Goal: Task Accomplishment & Management: Use online tool/utility

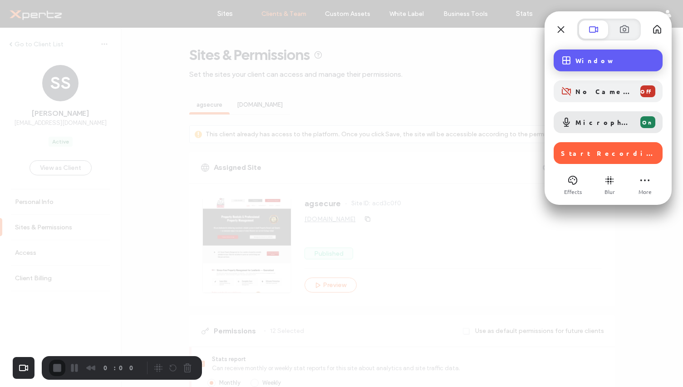
scroll to position [473, 0]
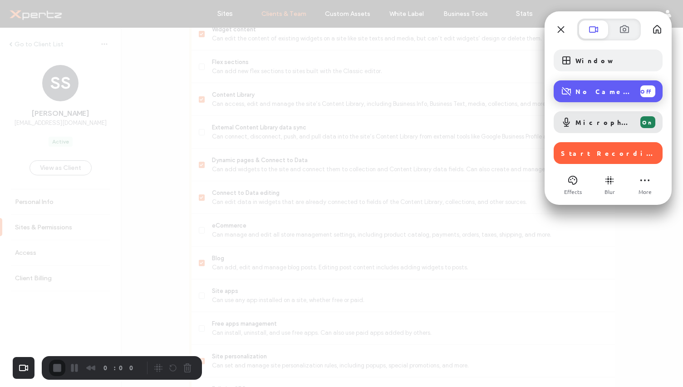
click at [592, 90] on span "No Camera" at bounding box center [605, 91] width 58 height 8
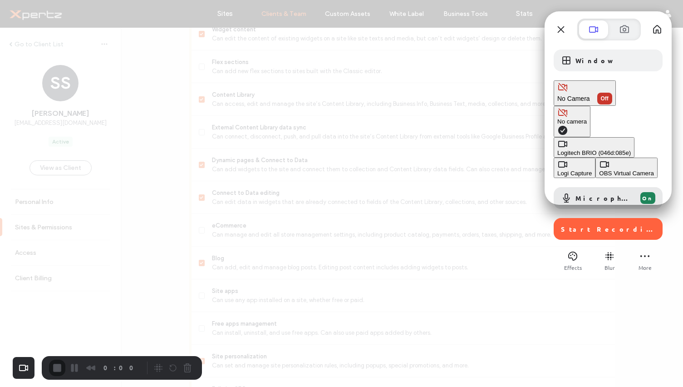
click at [599, 170] on div "OBS Virtual Camera" at bounding box center [626, 173] width 55 height 7
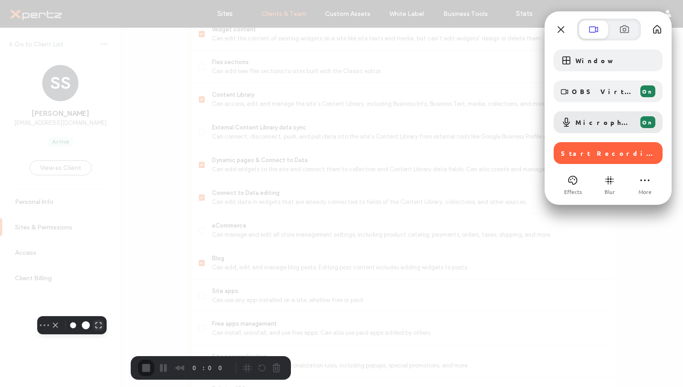
drag, startPoint x: 81, startPoint y: 382, endPoint x: 70, endPoint y: 364, distance: 21.2
click at [70, 334] on div "Select video screen size" at bounding box center [72, 325] width 136 height 18
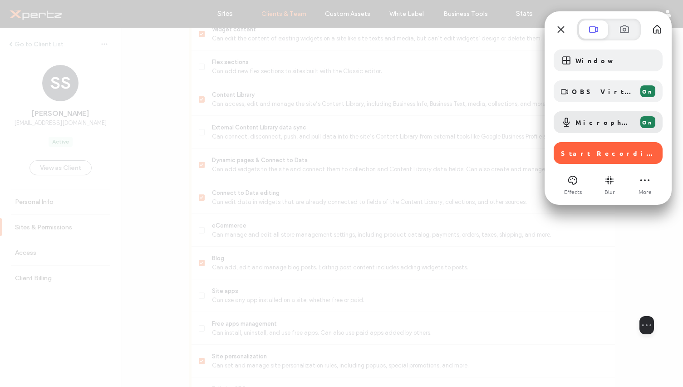
drag, startPoint x: 96, startPoint y: 364, endPoint x: 651, endPoint y: 374, distance: 554.8
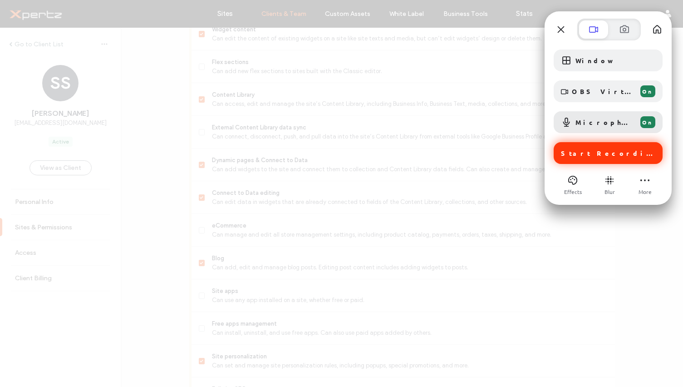
click at [608, 150] on span "Start Recording" at bounding box center [609, 153] width 96 height 8
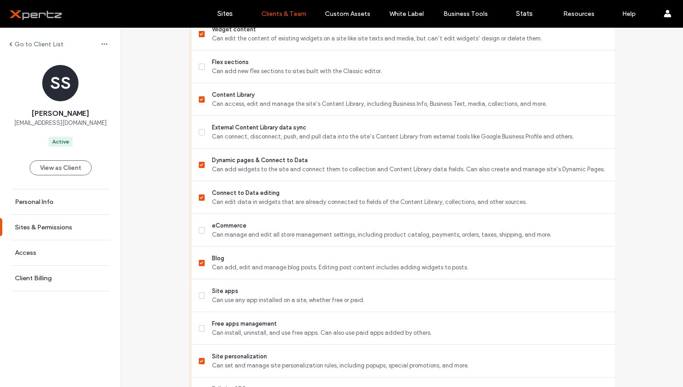
scroll to position [791, 0]
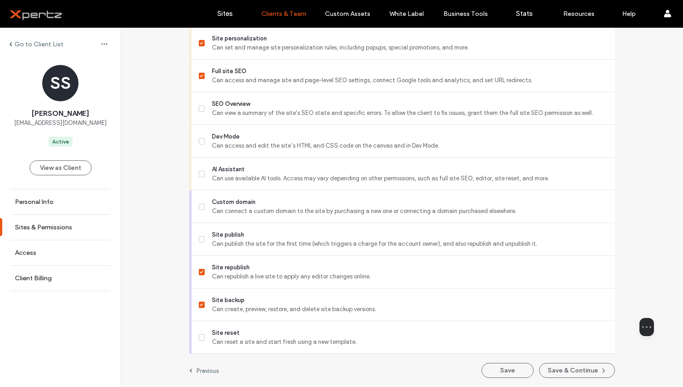
click at [608, 318] on div at bounding box center [647, 282] width 136 height 69
click at [654, 334] on button "Resize medium" at bounding box center [661, 327] width 15 height 15
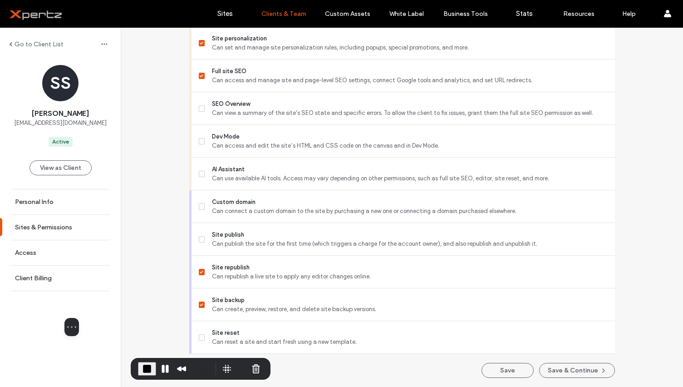
drag, startPoint x: 620, startPoint y: 308, endPoint x: 26, endPoint y: 324, distance: 594.0
click at [26, 318] on div at bounding box center [72, 282] width 136 height 69
click at [247, 369] on button "Restart Recording" at bounding box center [241, 368] width 11 height 11
click at [173, 370] on button "Pause Recording" at bounding box center [165, 368] width 15 height 15
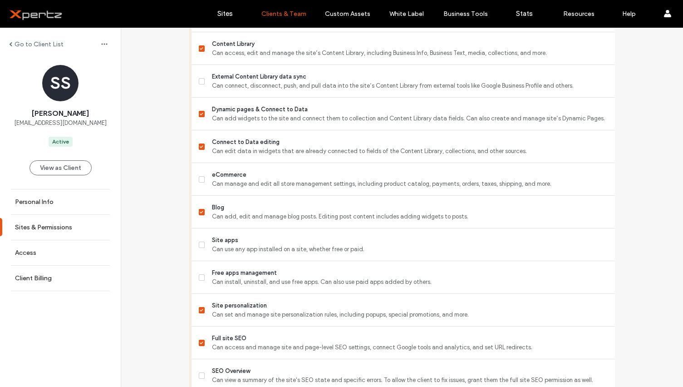
scroll to position [362, 0]
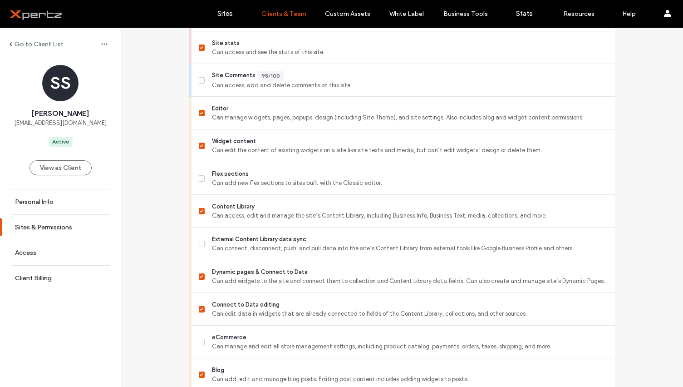
click at [54, 46] on label "Go to Client List" at bounding box center [39, 44] width 49 height 8
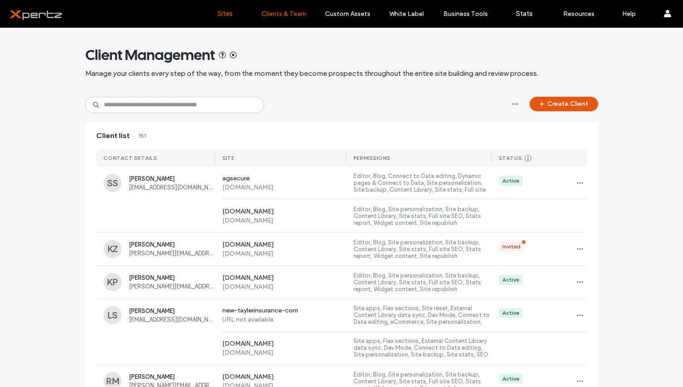
click at [230, 13] on label "Sites" at bounding box center [224, 14] width 15 height 8
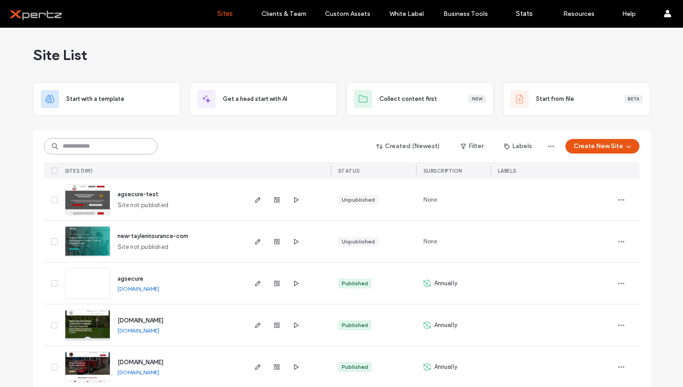
click at [130, 148] on input at bounding box center [100, 146] width 113 height 16
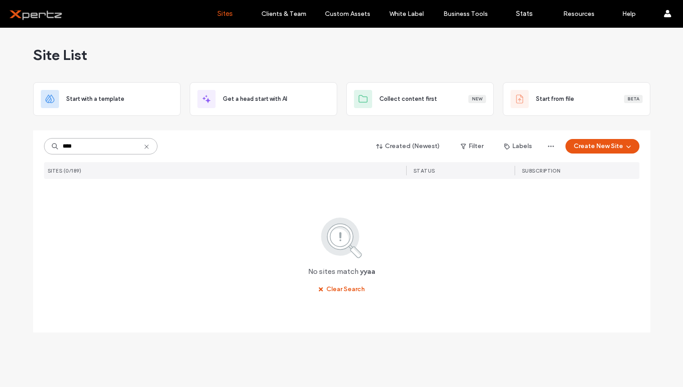
drag, startPoint x: 94, startPoint y: 150, endPoint x: -43, endPoint y: 149, distance: 136.6
click at [0, 149] on html ".wqwq-1{fill:#231f20;} .cls-1q, .cls-2q { fill-rule: evenodd; } .cls-2q { fill:…" at bounding box center [341, 193] width 683 height 387
click at [71, 146] on input "*****" at bounding box center [100, 146] width 113 height 16
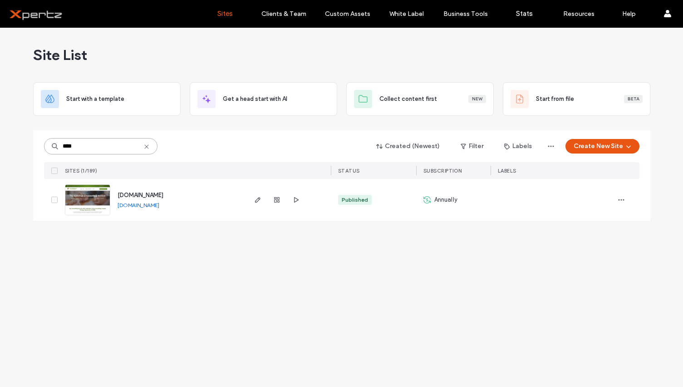
type input "****"
click at [157, 206] on link "[DOMAIN_NAME]" at bounding box center [139, 205] width 42 height 7
click at [260, 202] on icon "button" at bounding box center [257, 199] width 7 height 7
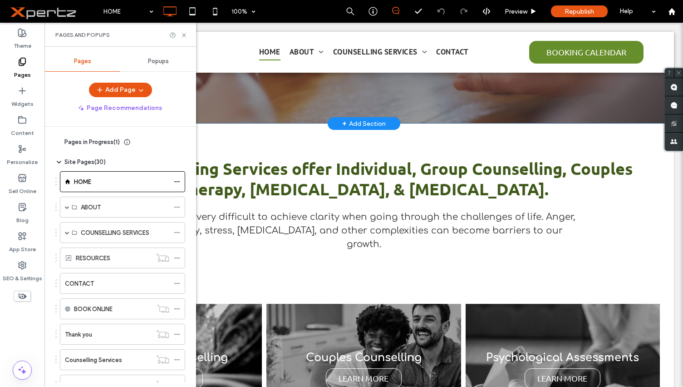
scroll to position [197, 0]
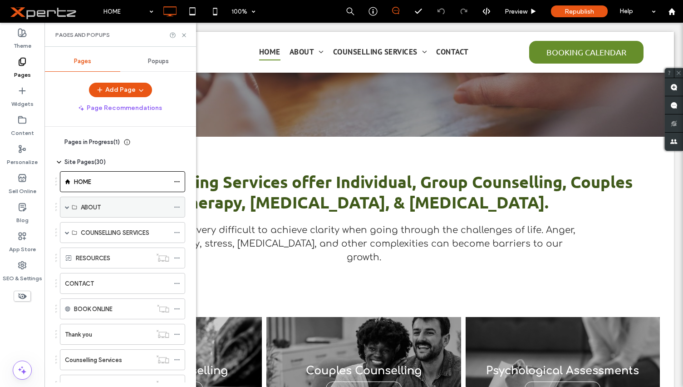
click at [81, 204] on label "ABOUT" at bounding box center [91, 207] width 20 height 16
click at [66, 207] on span at bounding box center [67, 207] width 5 height 5
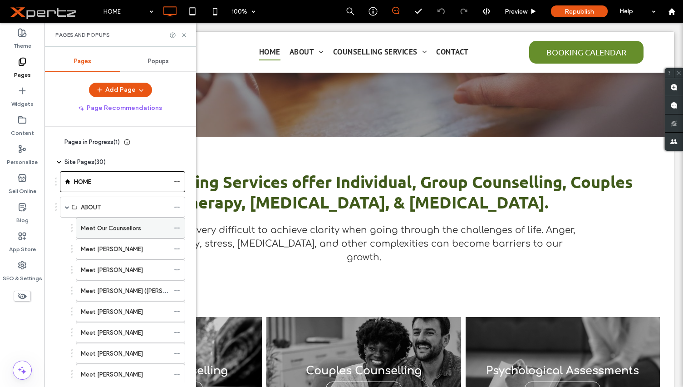
click at [102, 228] on label "Meet Our Counsellors" at bounding box center [111, 228] width 60 height 16
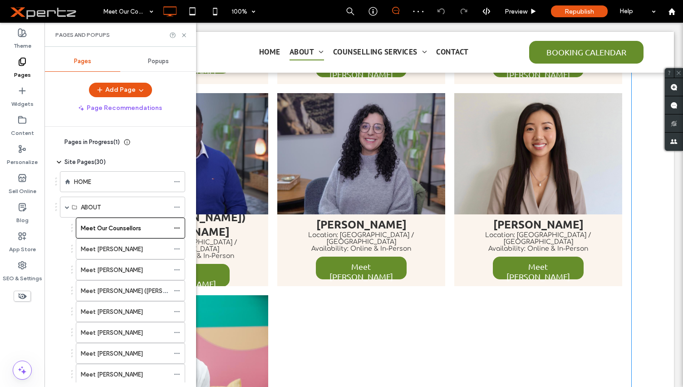
scroll to position [394, 0]
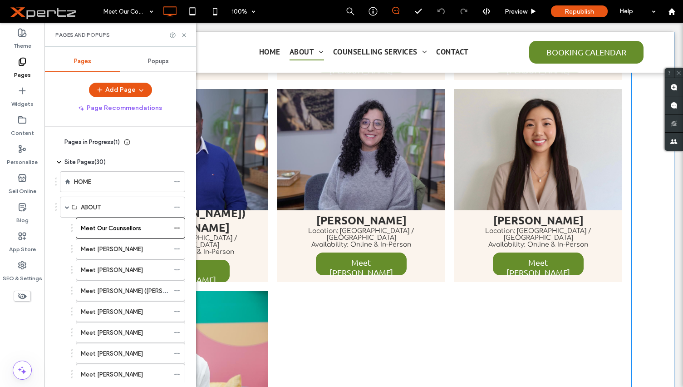
click at [215, 183] on link at bounding box center [185, 149] width 168 height 121
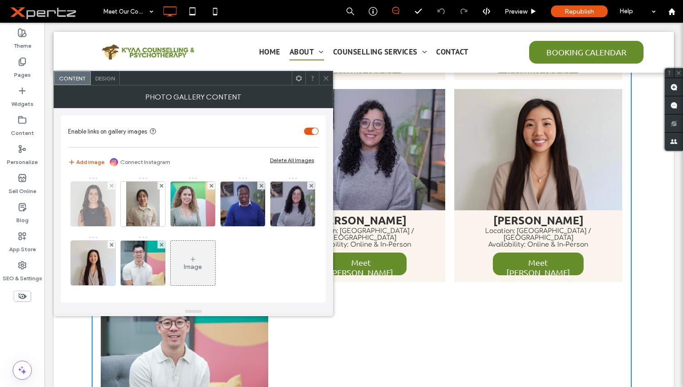
click at [90, 207] on img at bounding box center [93, 204] width 44 height 44
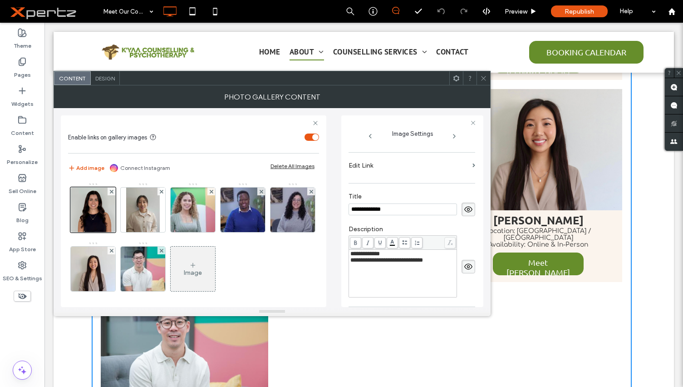
scroll to position [163, 0]
click at [406, 254] on span "**********" at bounding box center [386, 257] width 73 height 6
drag, startPoint x: 409, startPoint y: 251, endPoint x: 442, endPoint y: 251, distance: 33.1
click at [423, 254] on span "**********" at bounding box center [386, 257] width 73 height 6
click at [449, 185] on div "**********" at bounding box center [412, 201] width 127 height 33
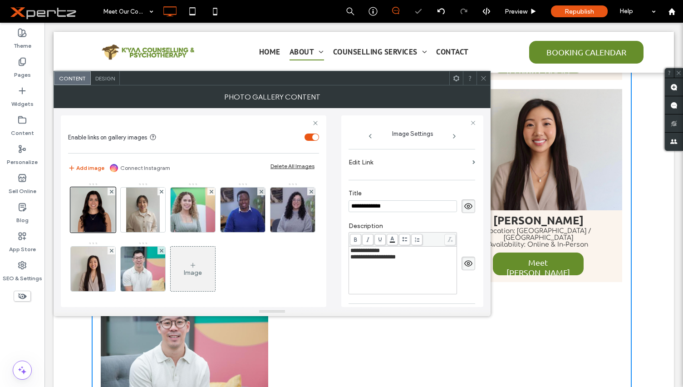
click at [482, 80] on use at bounding box center [483, 78] width 5 height 5
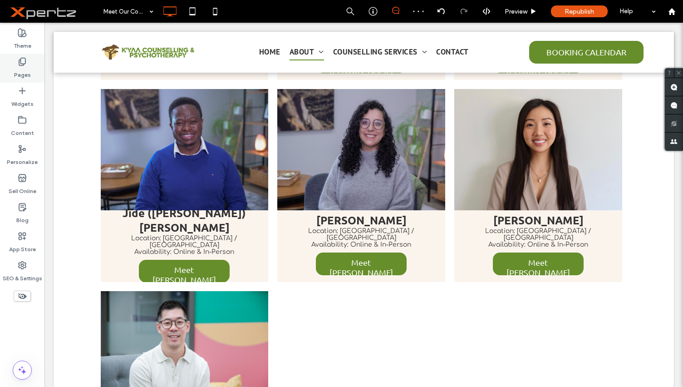
click at [33, 70] on div "Pages" at bounding box center [22, 68] width 44 height 29
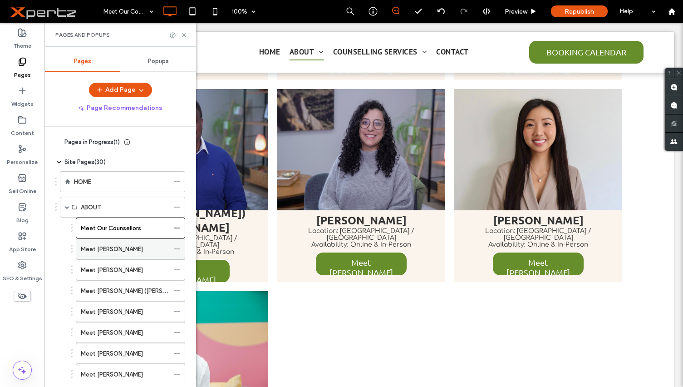
click at [120, 247] on label "Meet [PERSON_NAME]" at bounding box center [112, 249] width 62 height 16
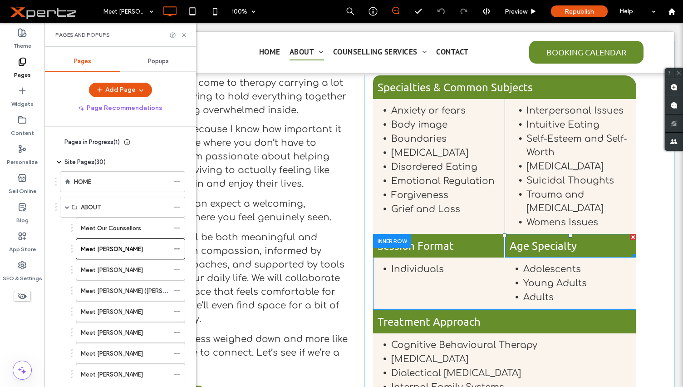
scroll to position [212, 0]
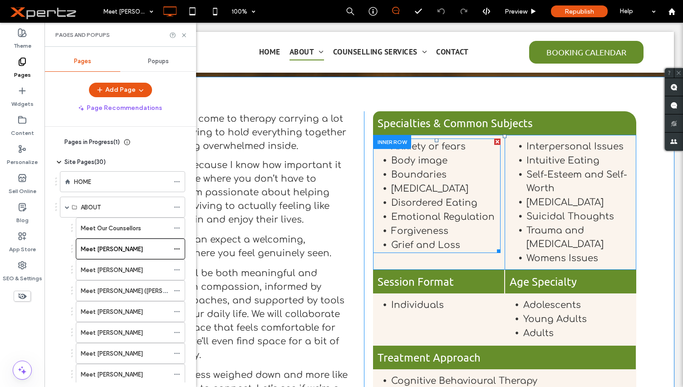
click at [409, 174] on span "Boundaries" at bounding box center [418, 174] width 55 height 10
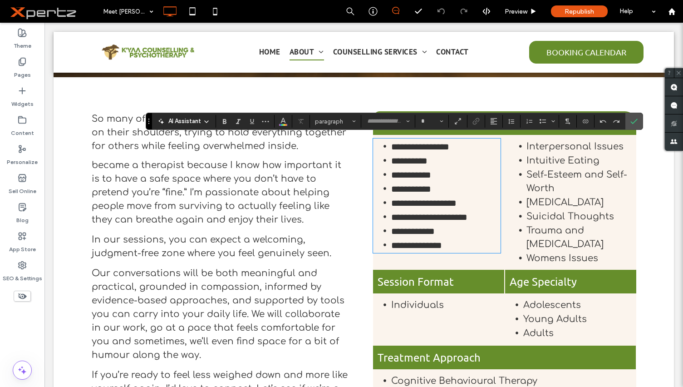
type input "*********"
type input "**"
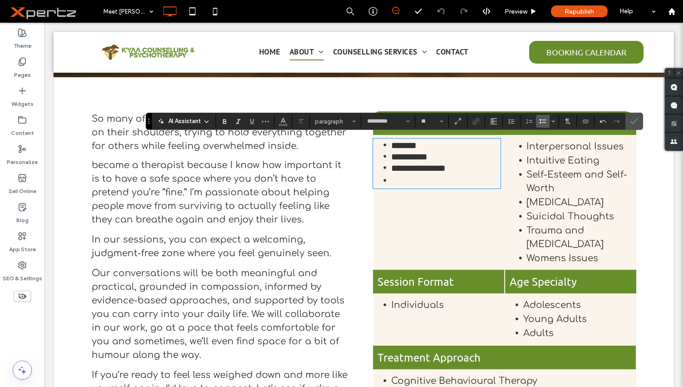
click at [418, 174] on li at bounding box center [445, 180] width 109 height 14
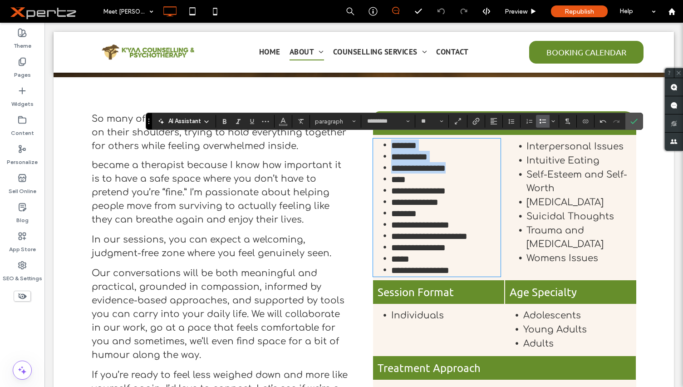
drag, startPoint x: 476, startPoint y: 165, endPoint x: 381, endPoint y: 143, distance: 97.0
click at [381, 143] on ul "**********" at bounding box center [437, 207] width 128 height 136
click at [224, 123] on icon "Bold" at bounding box center [224, 121] width 7 height 7
click at [446, 168] on strong "**********" at bounding box center [418, 167] width 54 height 9
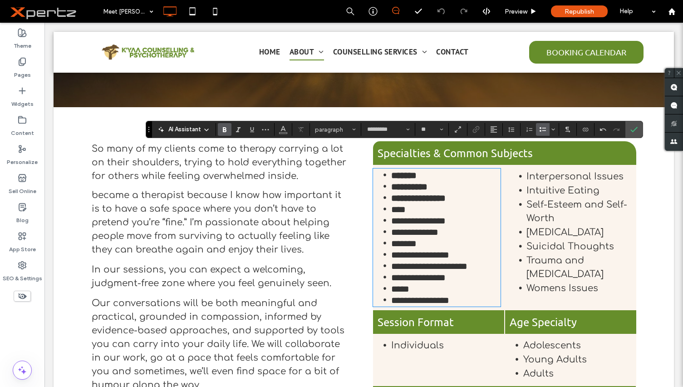
scroll to position [182, 0]
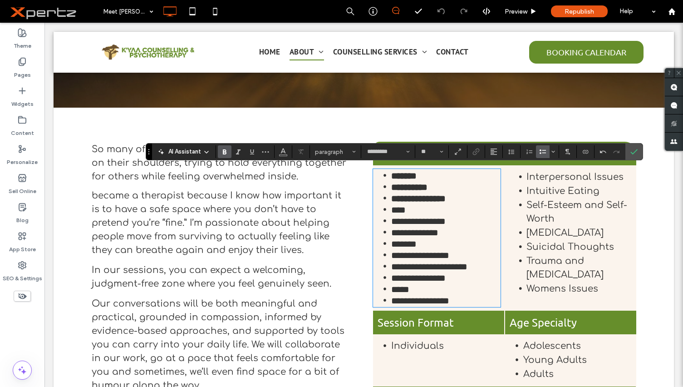
click at [567, 219] on li "Self-Esteem and Self-Worth" at bounding box center [581, 212] width 109 height 28
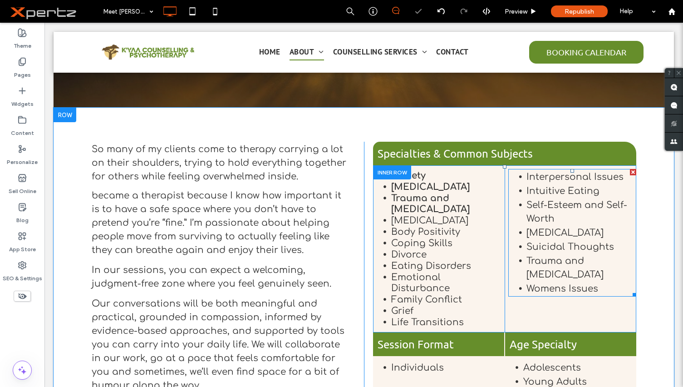
click at [527, 174] on span "Interpersonal Issues" at bounding box center [575, 177] width 97 height 10
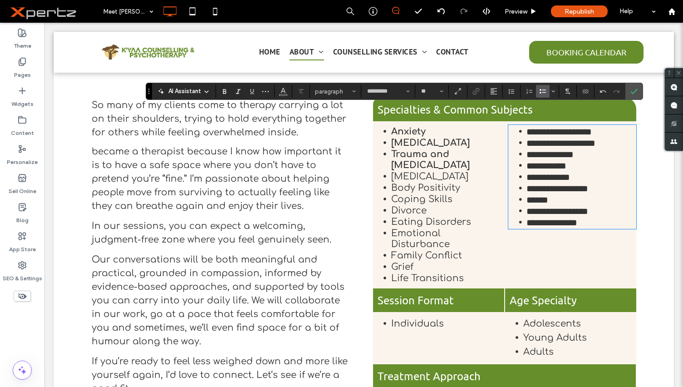
scroll to position [212, 0]
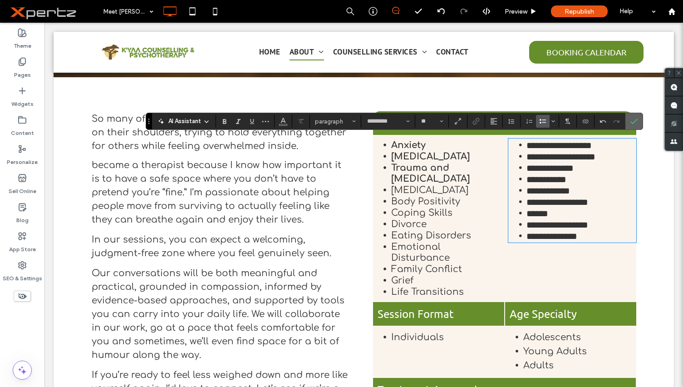
click at [637, 121] on icon "Confirm" at bounding box center [634, 121] width 7 height 7
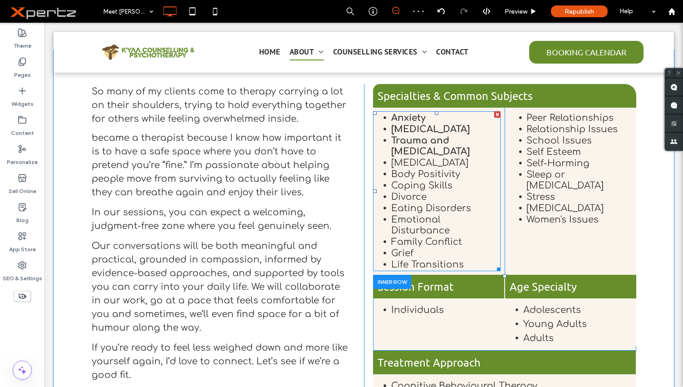
scroll to position [242, 0]
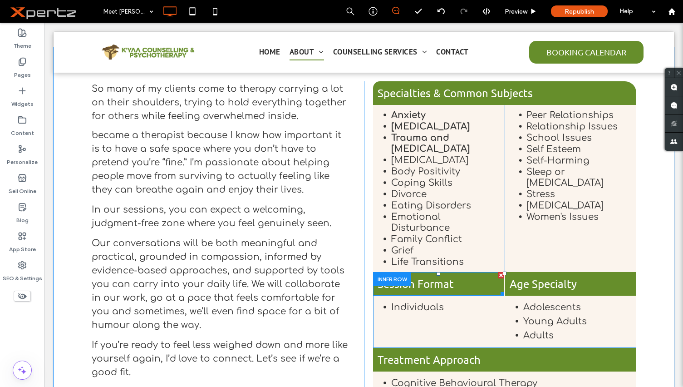
click at [438, 277] on span "Session Format" at bounding box center [416, 283] width 76 height 13
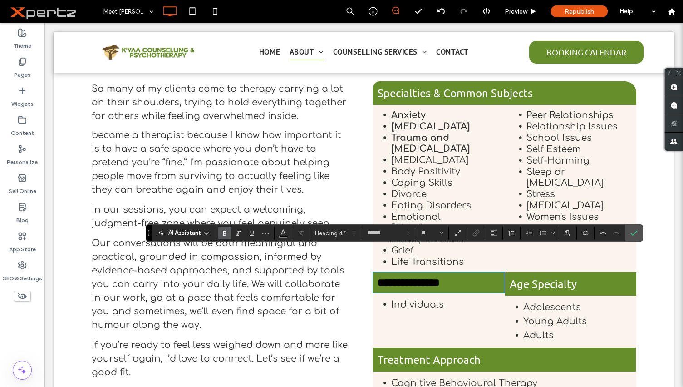
click at [436, 277] on span "**********" at bounding box center [409, 282] width 62 height 11
click at [280, 236] on span "Color" at bounding box center [283, 232] width 7 height 12
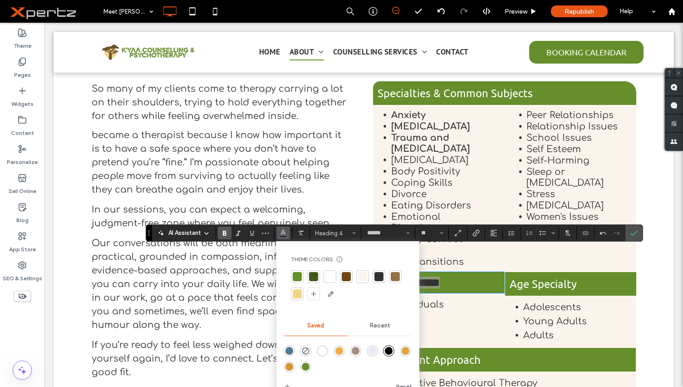
click at [328, 279] on div at bounding box center [329, 276] width 9 height 9
drag, startPoint x: 219, startPoint y: 234, endPoint x: 230, endPoint y: 236, distance: 11.4
click at [219, 234] on label "Bold" at bounding box center [225, 233] width 14 height 13
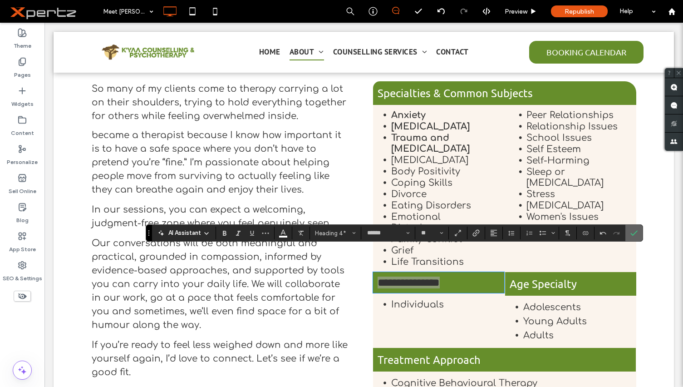
click at [636, 231] on icon "Confirm" at bounding box center [634, 232] width 7 height 7
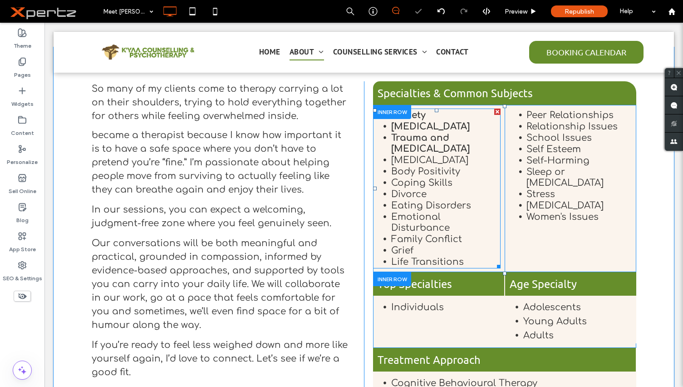
click at [417, 140] on strong "Trauma and [MEDICAL_DATA]" at bounding box center [430, 143] width 79 height 21
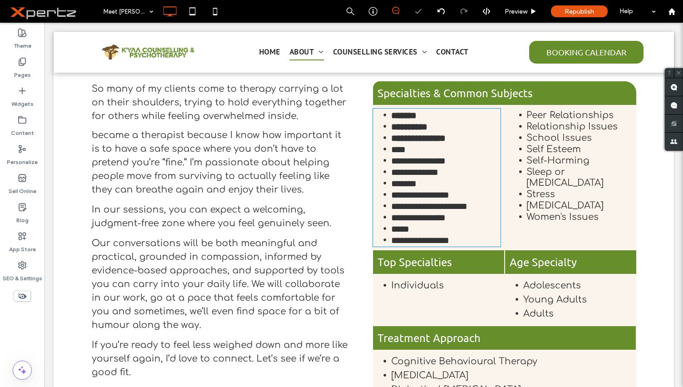
type input "*********"
type input "**"
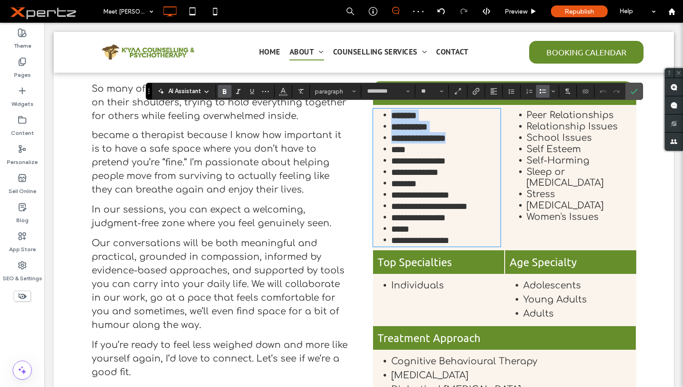
drag, startPoint x: 401, startPoint y: 123, endPoint x: 361, endPoint y: 108, distance: 42.7
click at [364, 108] on div "**********" at bounding box center [500, 271] width 272 height 380
copy ul "**********"
click at [407, 286] on span "Individuals" at bounding box center [417, 285] width 53 height 10
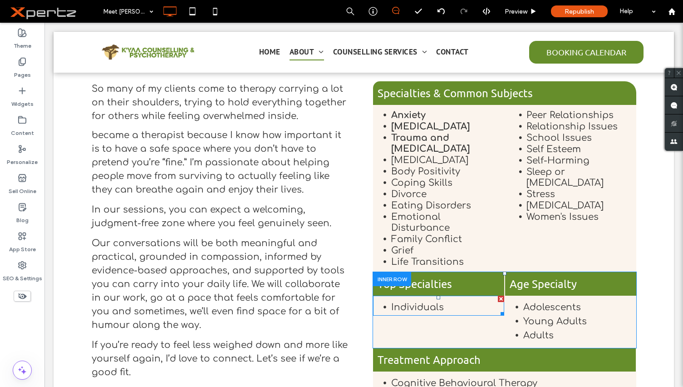
click at [407, 302] on span "Individuals" at bounding box center [417, 307] width 53 height 10
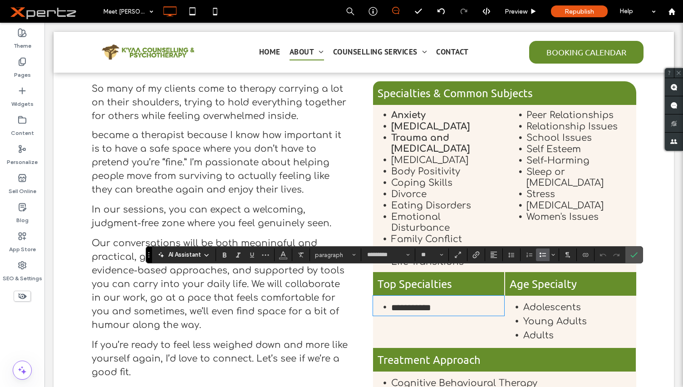
click at [407, 303] on span "**********" at bounding box center [411, 307] width 40 height 9
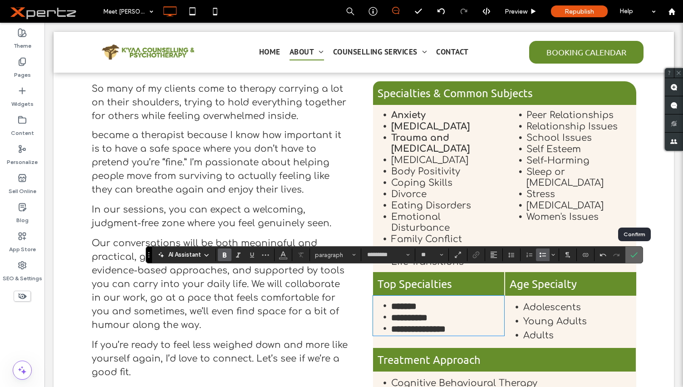
drag, startPoint x: 640, startPoint y: 251, endPoint x: 414, endPoint y: 138, distance: 252.8
click at [640, 251] on label "Confirm" at bounding box center [634, 255] width 14 height 16
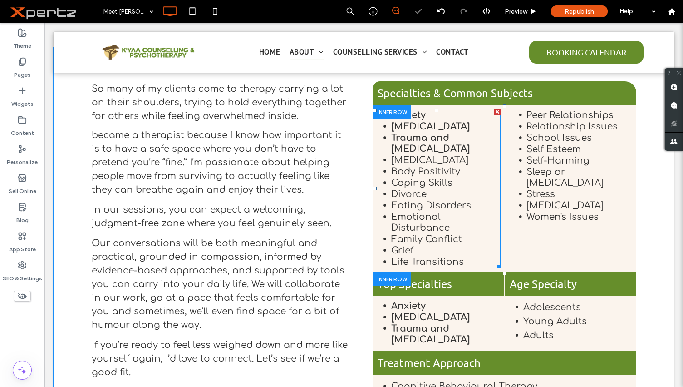
click at [427, 136] on strong "Trauma and [MEDICAL_DATA]" at bounding box center [430, 143] width 79 height 21
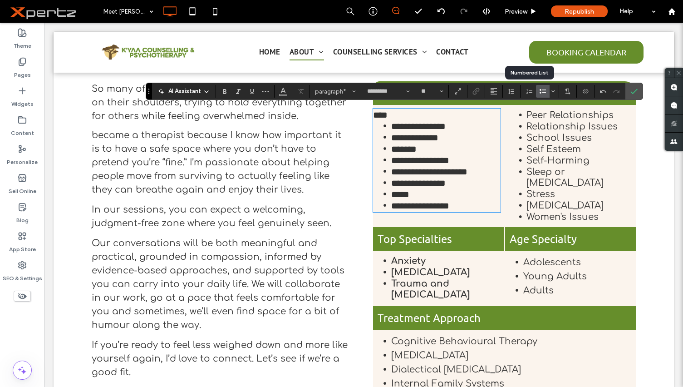
click at [540, 92] on icon "Bulleted List" at bounding box center [542, 91] width 7 height 7
click at [416, 278] on strong "Trauma and [MEDICAL_DATA]" at bounding box center [430, 288] width 79 height 21
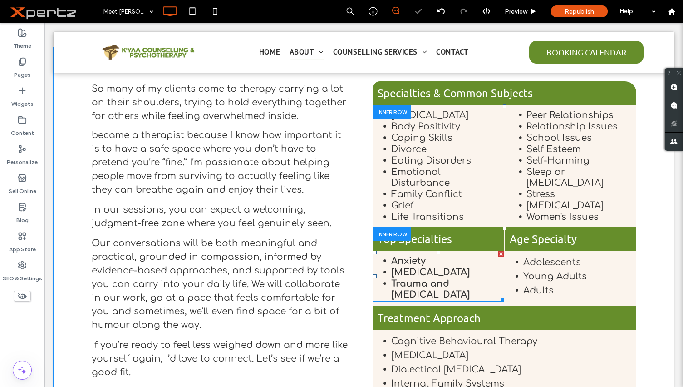
click at [416, 278] on strong "Trauma and [MEDICAL_DATA]" at bounding box center [430, 288] width 79 height 21
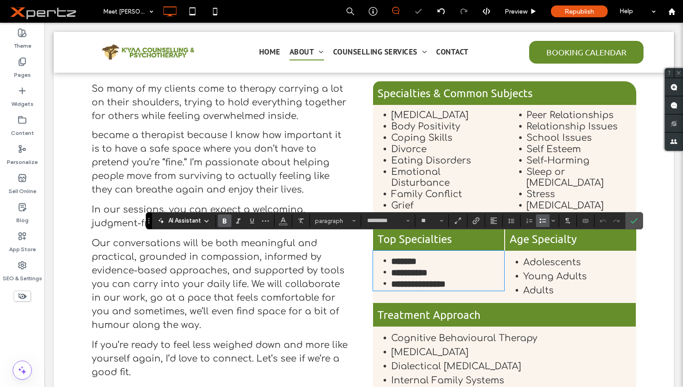
click at [428, 268] on strong "**********" at bounding box center [409, 272] width 36 height 9
drag, startPoint x: 359, startPoint y: 247, endPoint x: 315, endPoint y: 233, distance: 46.2
click at [315, 233] on div "BOOK WITH [PERSON_NAME] So many of my clients come to therapy carrying a lot on…" at bounding box center [364, 259] width 545 height 357
click at [221, 217] on span "Bold" at bounding box center [223, 220] width 4 height 13
click at [635, 223] on icon "Confirm" at bounding box center [634, 220] width 7 height 7
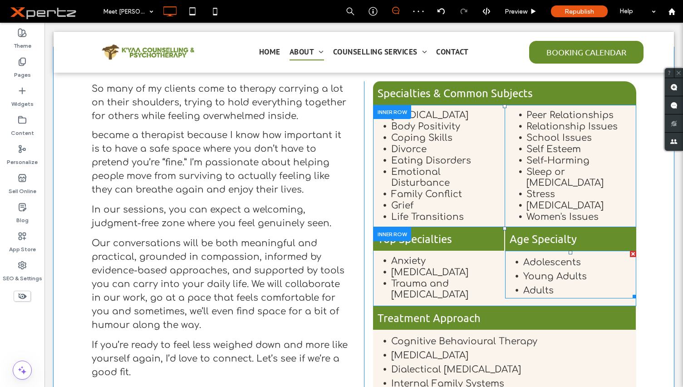
click at [557, 269] on li "Young Adults" at bounding box center [579, 276] width 113 height 14
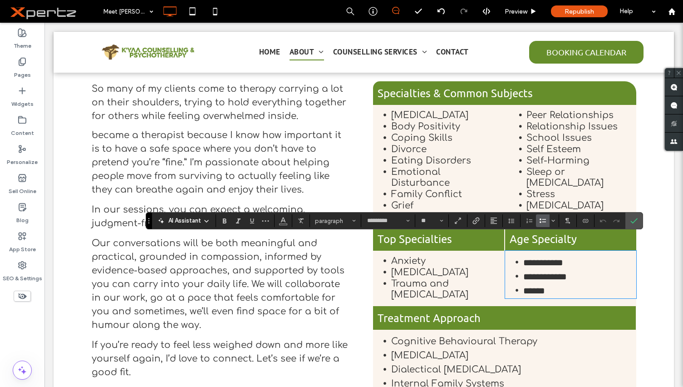
click at [545, 222] on use "Bulleted List" at bounding box center [543, 220] width 6 height 5
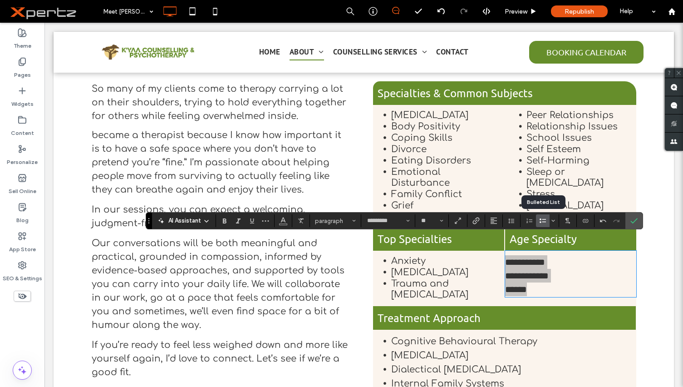
click at [543, 222] on use "Bulleted List" at bounding box center [543, 220] width 6 height 5
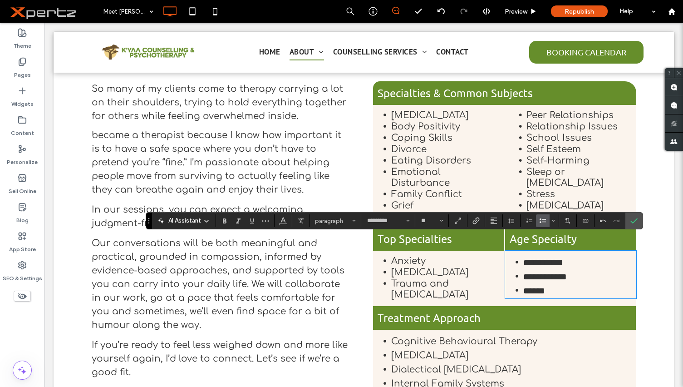
click at [410, 278] on span "Trauma and [MEDICAL_DATA]" at bounding box center [429, 288] width 77 height 21
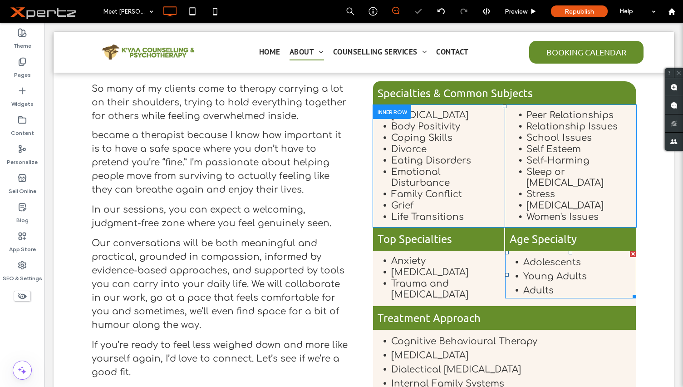
click at [533, 283] on li "Adults" at bounding box center [579, 290] width 113 height 14
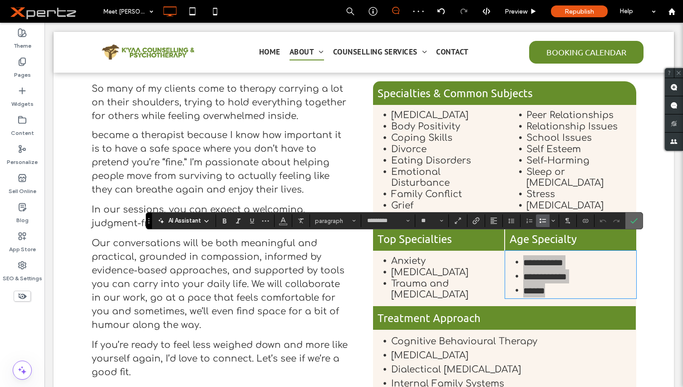
click at [637, 222] on icon "Confirm" at bounding box center [634, 220] width 7 height 7
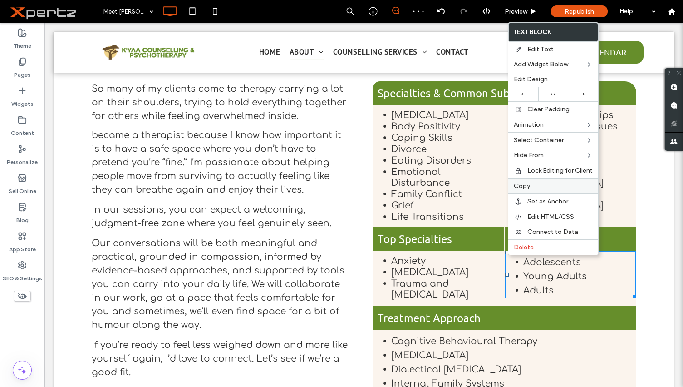
click at [524, 186] on span "Copy" at bounding box center [522, 186] width 16 height 8
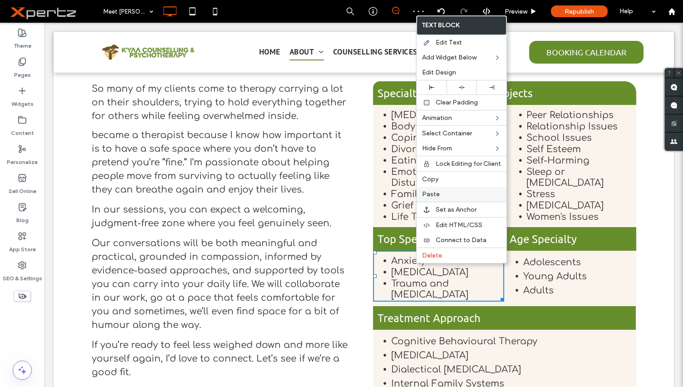
click at [430, 193] on span "Paste" at bounding box center [431, 194] width 18 height 8
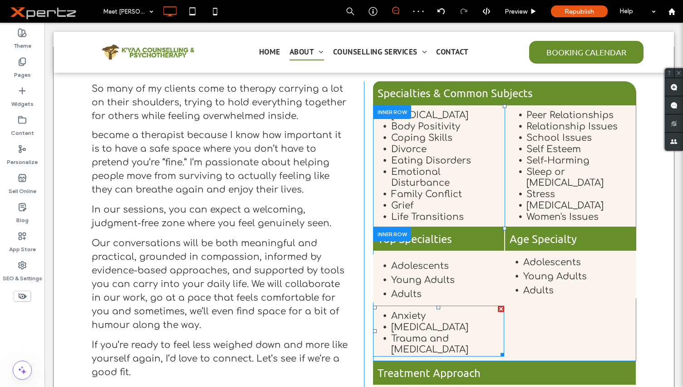
click at [473, 333] on li "Trauma and [MEDICAL_DATA]" at bounding box center [447, 344] width 113 height 22
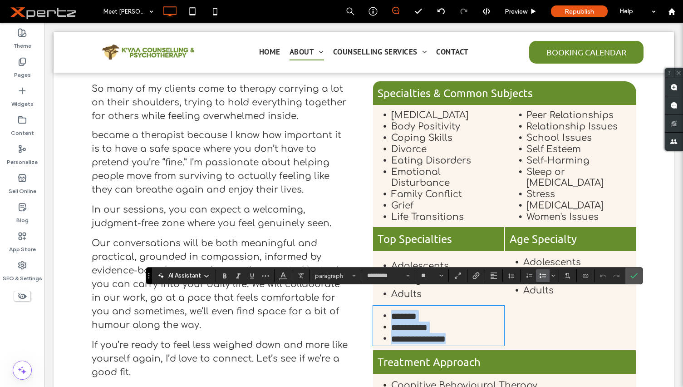
copy ul "**********"
click at [636, 275] on use "Confirm" at bounding box center [634, 275] width 7 height 5
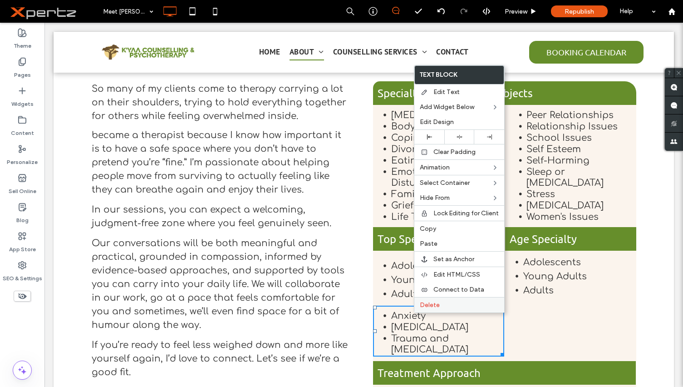
click at [419, 308] on div "Delete" at bounding box center [459, 304] width 90 height 15
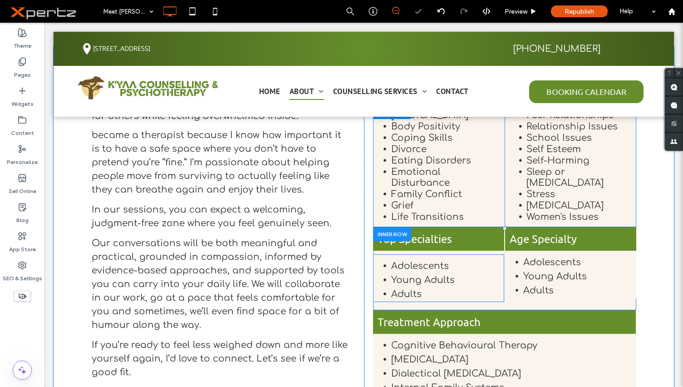
click at [406, 289] on span "Adults" at bounding box center [406, 294] width 30 height 10
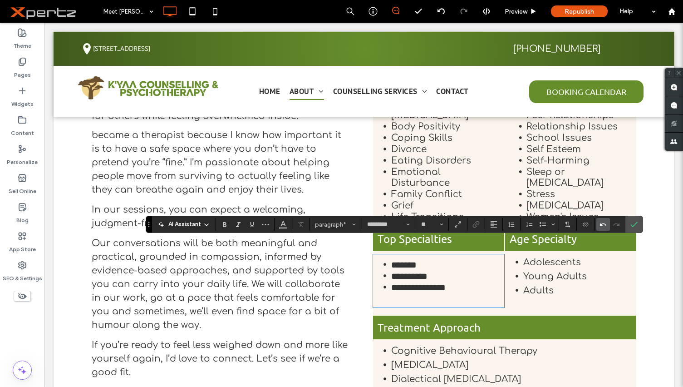
click at [600, 225] on icon "Undo" at bounding box center [603, 224] width 7 height 7
click at [600, 225] on use "Undo" at bounding box center [603, 224] width 6 height 3
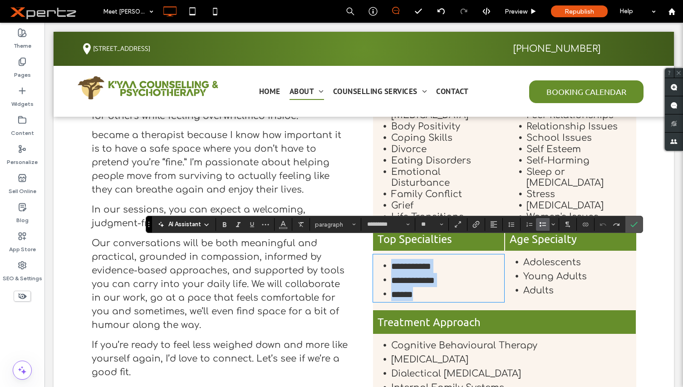
drag, startPoint x: 388, startPoint y: 252, endPoint x: 423, endPoint y: 277, distance: 43.3
click at [422, 279] on ul "**********" at bounding box center [438, 280] width 131 height 42
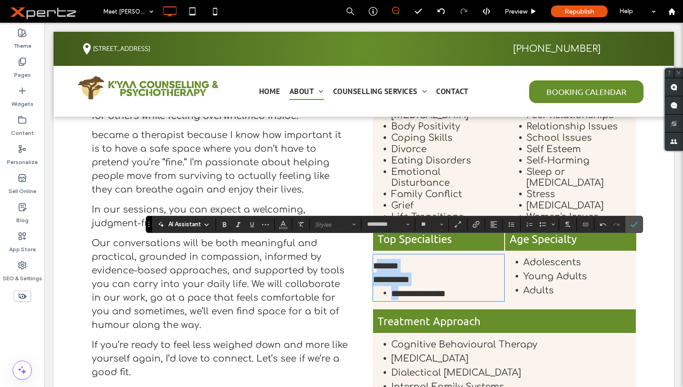
drag, startPoint x: 375, startPoint y: 247, endPoint x: 398, endPoint y: 280, distance: 40.4
click at [398, 280] on div "**********" at bounding box center [438, 279] width 131 height 41
click at [540, 226] on use "Bulleted List" at bounding box center [543, 224] width 6 height 5
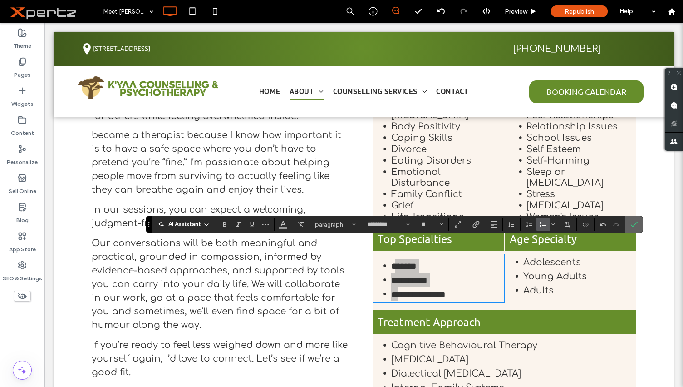
click at [633, 224] on icon "Confirm" at bounding box center [634, 224] width 7 height 7
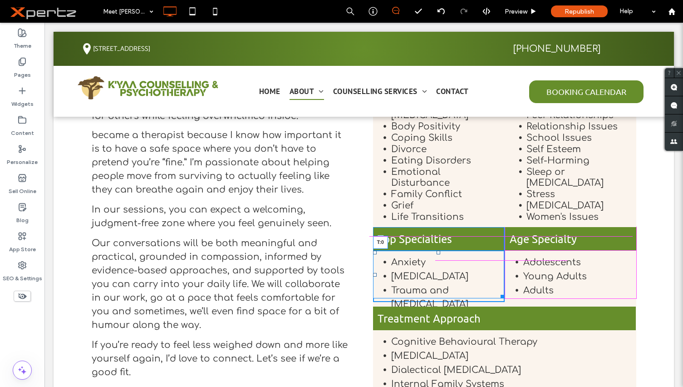
drag, startPoint x: 436, startPoint y: 241, endPoint x: 479, endPoint y: 258, distance: 46.4
click at [434, 236] on div "Top Specialties Anxiety [MEDICAL_DATA] Trauma and [MEDICAL_DATA] T:0 Click To P…" at bounding box center [439, 264] width 132 height 75
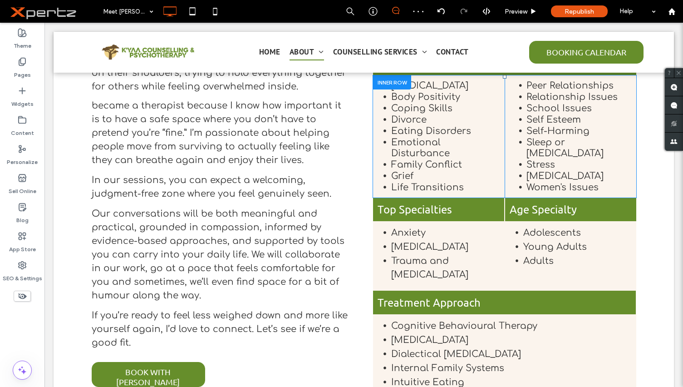
scroll to position [272, 0]
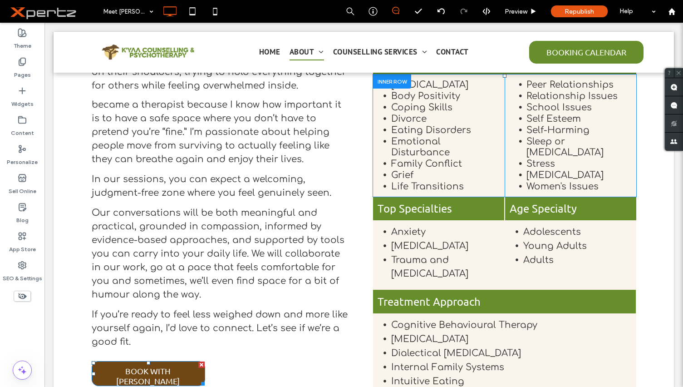
click at [184, 372] on span "BOOK WITH [PERSON_NAME]" at bounding box center [148, 375] width 110 height 29
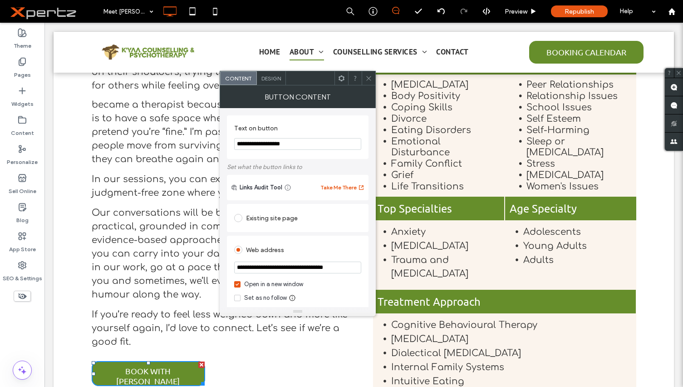
drag, startPoint x: 268, startPoint y: 269, endPoint x: 361, endPoint y: 269, distance: 93.1
click at [361, 269] on input "**********" at bounding box center [297, 267] width 127 height 12
click at [344, 267] on input "**********" at bounding box center [297, 267] width 127 height 12
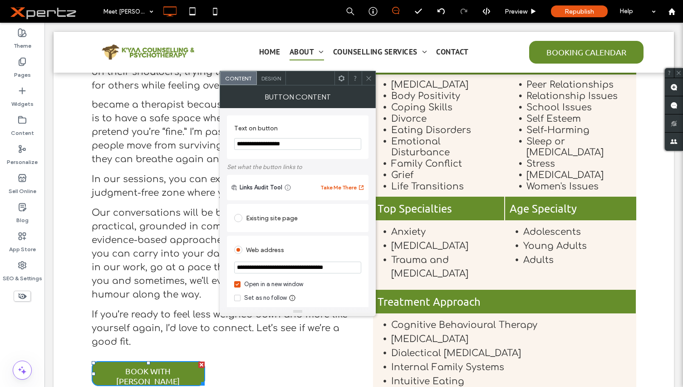
paste input "**********"
type input "**********"
click at [367, 77] on use at bounding box center [368, 78] width 5 height 5
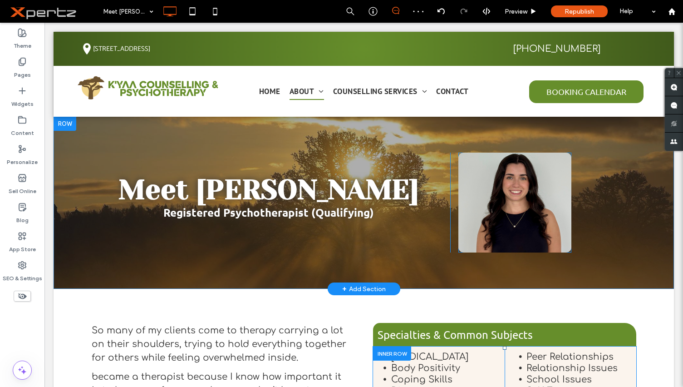
scroll to position [0, 0]
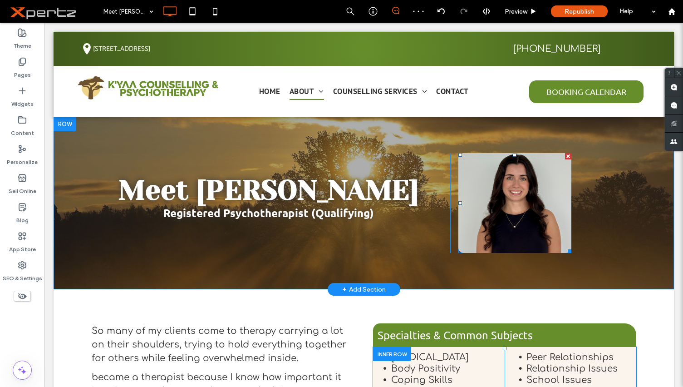
click at [504, 191] on link at bounding box center [515, 203] width 113 height 100
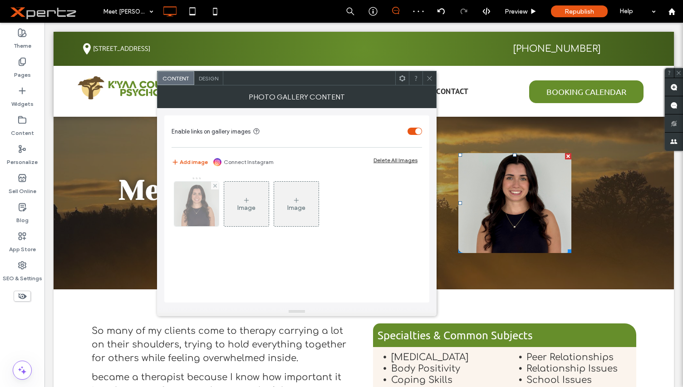
click at [207, 212] on img at bounding box center [196, 204] width 44 height 44
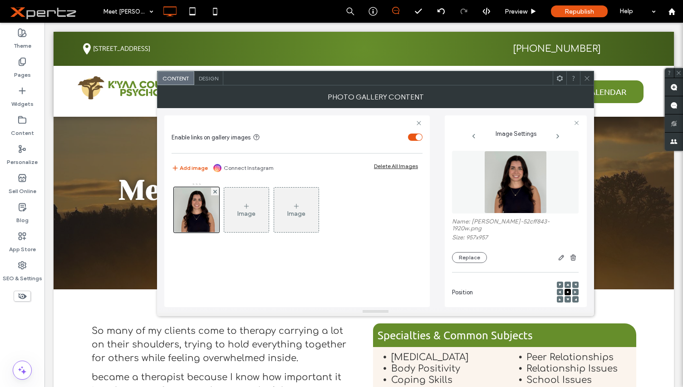
click at [589, 77] on use at bounding box center [587, 78] width 5 height 5
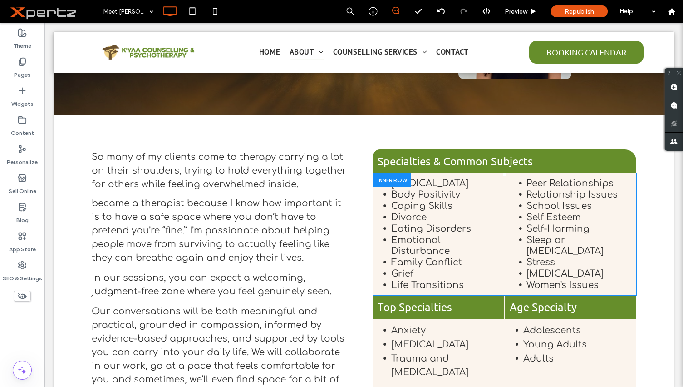
scroll to position [167, 0]
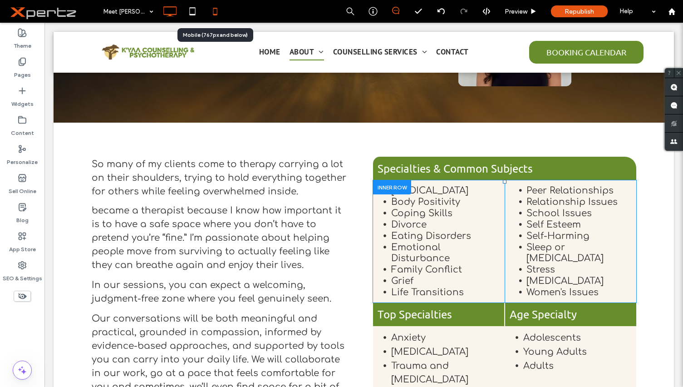
click at [213, 13] on icon at bounding box center [215, 11] width 18 height 18
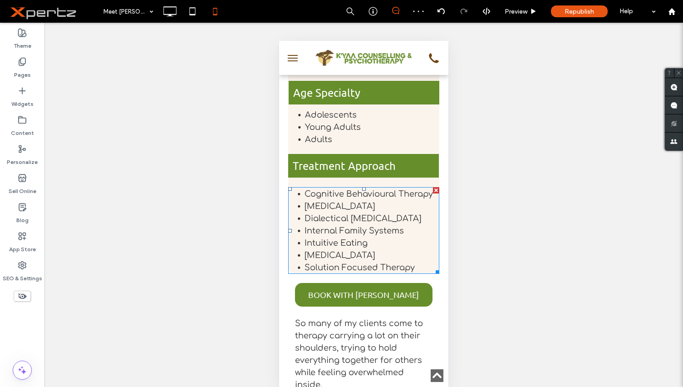
scroll to position [605, 0]
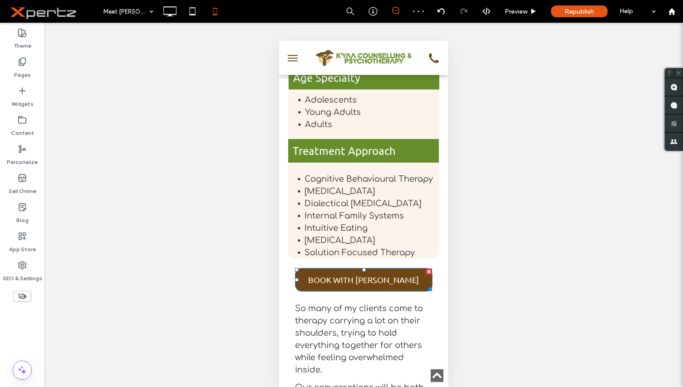
click at [346, 289] on span "BOOK WITH [PERSON_NAME]" at bounding box center [363, 279] width 111 height 19
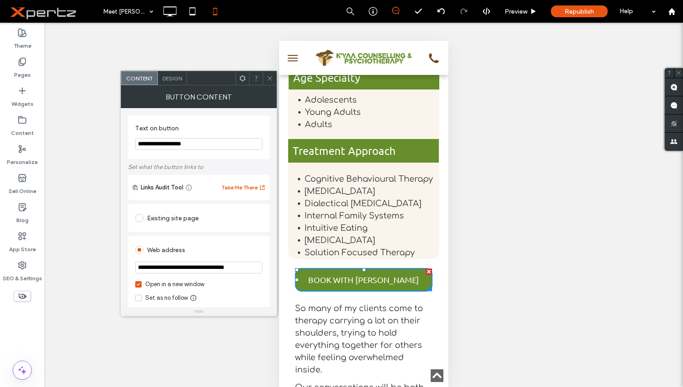
click at [185, 271] on input "**********" at bounding box center [198, 267] width 127 height 12
paste input "**********"
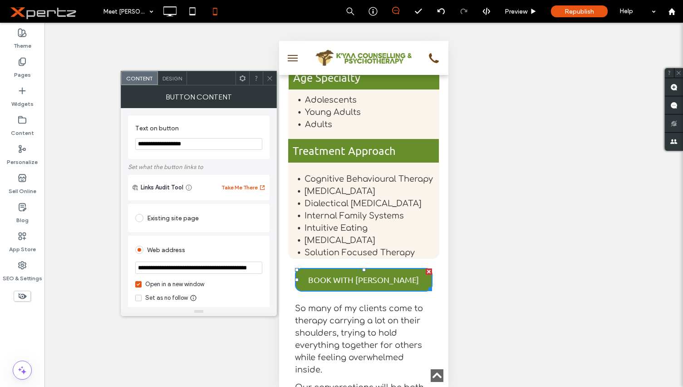
type input "**********"
click at [267, 75] on icon at bounding box center [269, 78] width 7 height 7
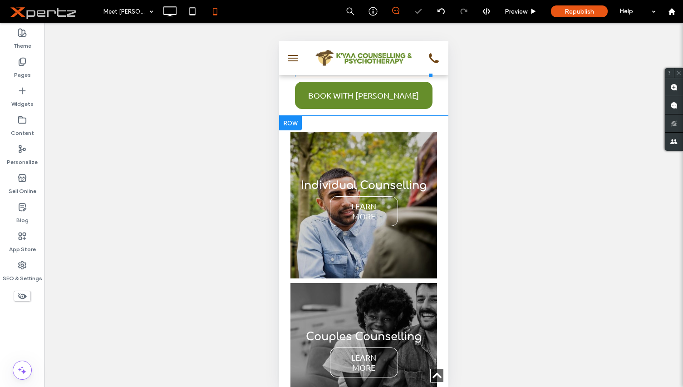
scroll to position [1075, 0]
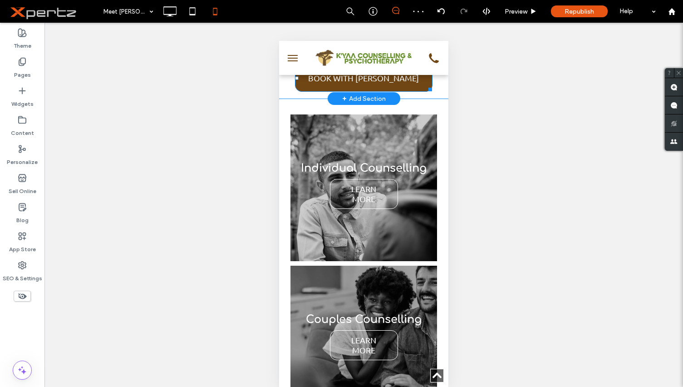
click at [325, 88] on span "BOOK WITH [PERSON_NAME]" at bounding box center [363, 78] width 111 height 19
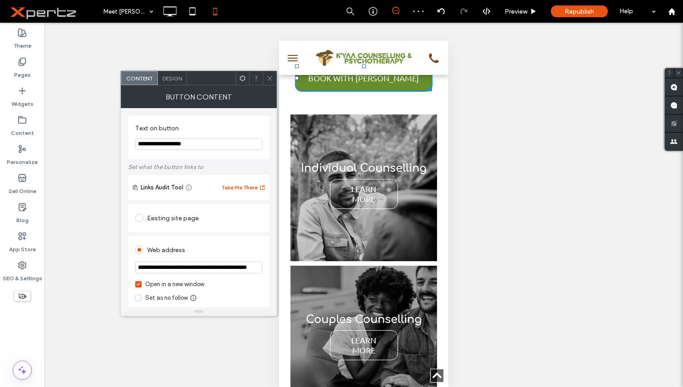
click at [203, 271] on input "**********" at bounding box center [198, 267] width 127 height 12
click at [201, 271] on input "**********" at bounding box center [198, 267] width 127 height 12
click at [158, 270] on input "**********" at bounding box center [198, 267] width 127 height 12
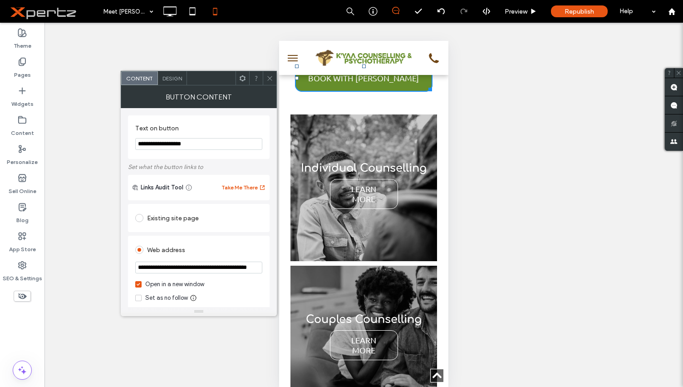
click at [158, 270] on input "**********" at bounding box center [198, 267] width 127 height 12
click at [271, 79] on use at bounding box center [269, 78] width 5 height 5
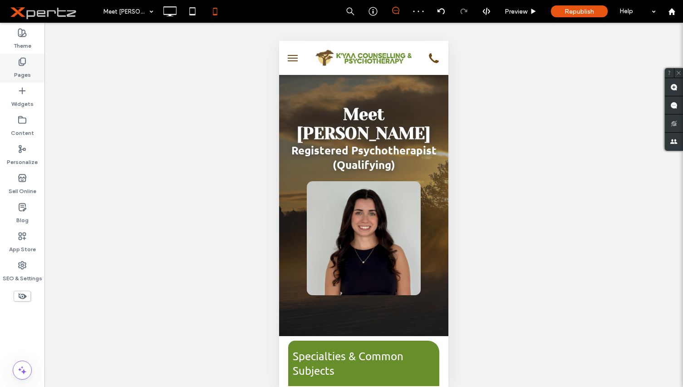
click at [18, 67] on label "Pages" at bounding box center [22, 72] width 17 height 13
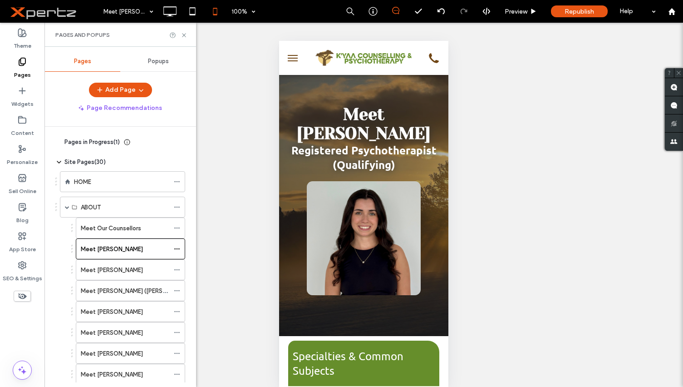
click at [158, 59] on span "Popups" at bounding box center [158, 61] width 21 height 7
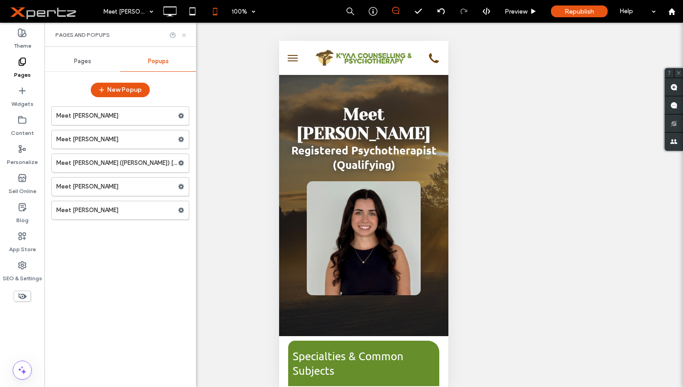
click at [183, 35] on icon at bounding box center [184, 35] width 7 height 7
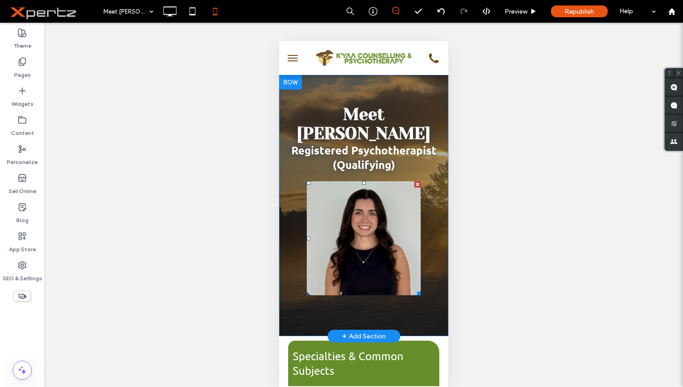
click at [360, 263] on link at bounding box center [364, 238] width 114 height 114
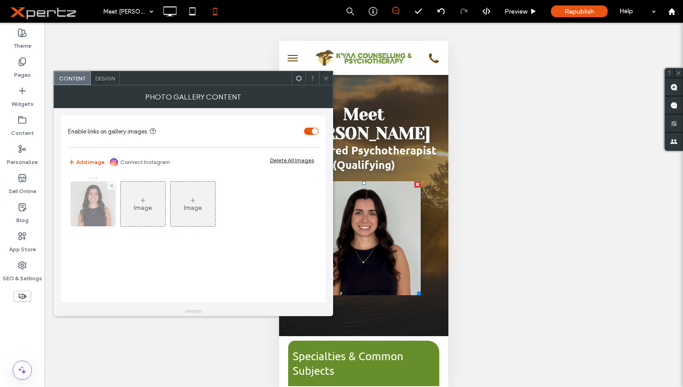
click at [84, 209] on img at bounding box center [93, 204] width 44 height 44
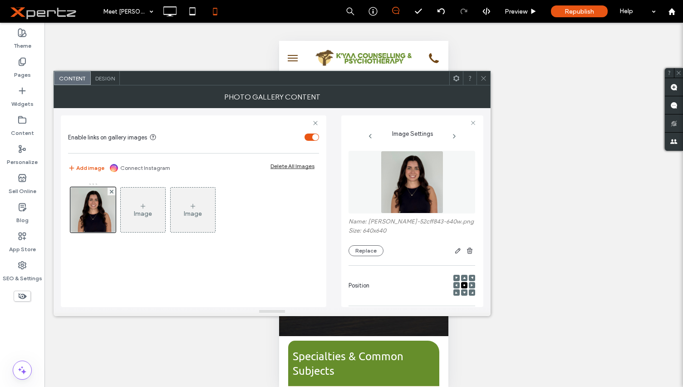
click at [484, 80] on icon at bounding box center [483, 78] width 7 height 7
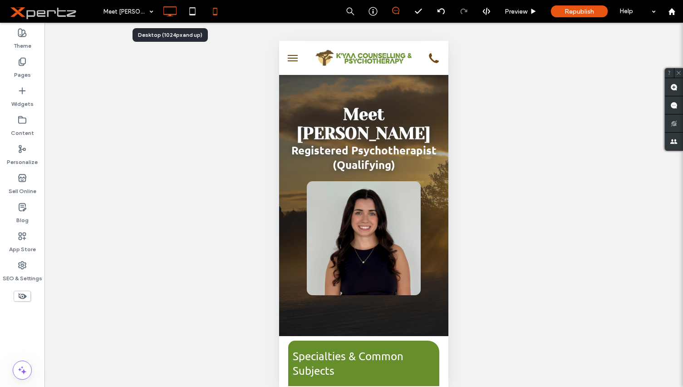
click at [168, 13] on icon at bounding box center [170, 11] width 18 height 18
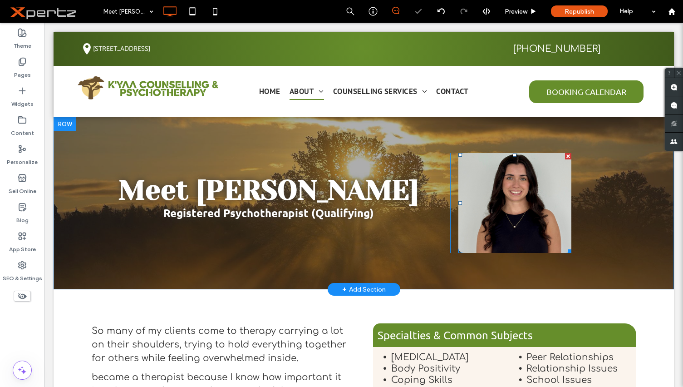
click at [500, 220] on link at bounding box center [515, 203] width 113 height 100
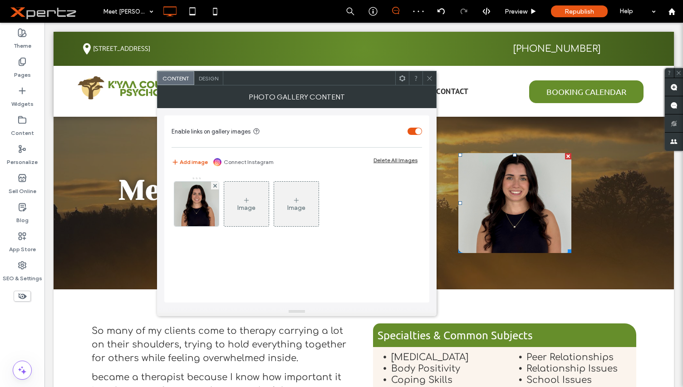
click at [429, 76] on icon at bounding box center [429, 78] width 7 height 7
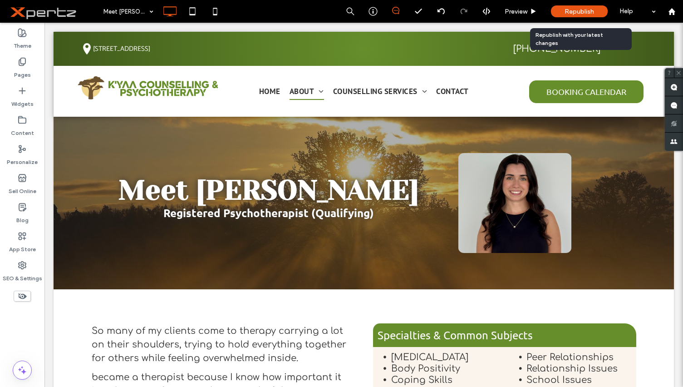
click at [573, 13] on span "Republish" at bounding box center [580, 12] width 30 height 8
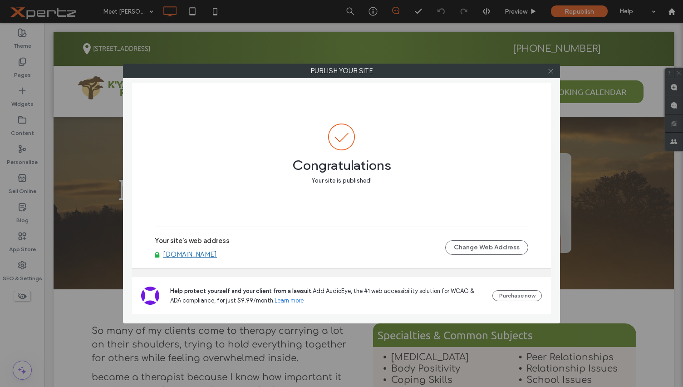
click at [552, 71] on icon at bounding box center [550, 71] width 7 height 7
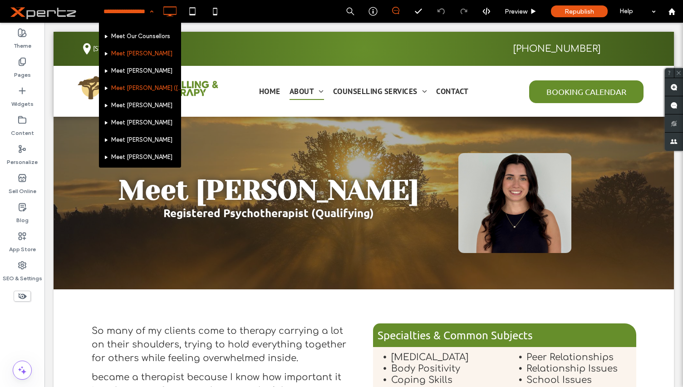
scroll to position [15, 0]
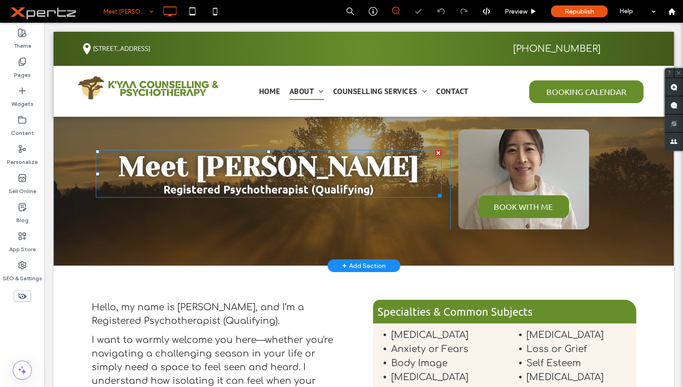
scroll to position [30, 0]
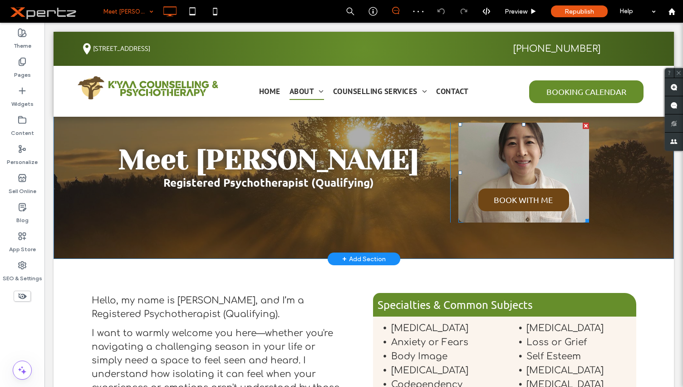
click at [511, 202] on span "BOOK WITH ME" at bounding box center [523, 199] width 77 height 19
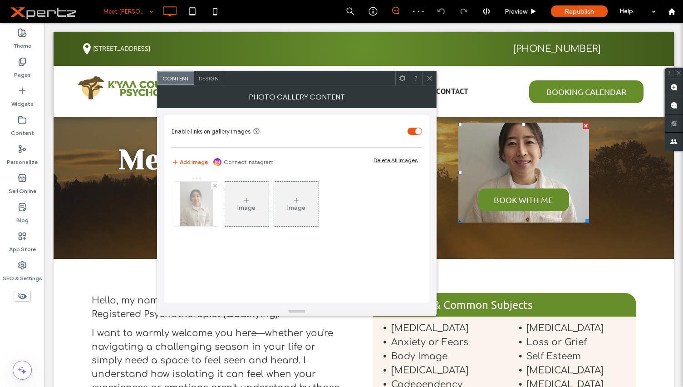
click at [196, 212] on img at bounding box center [197, 204] width 34 height 44
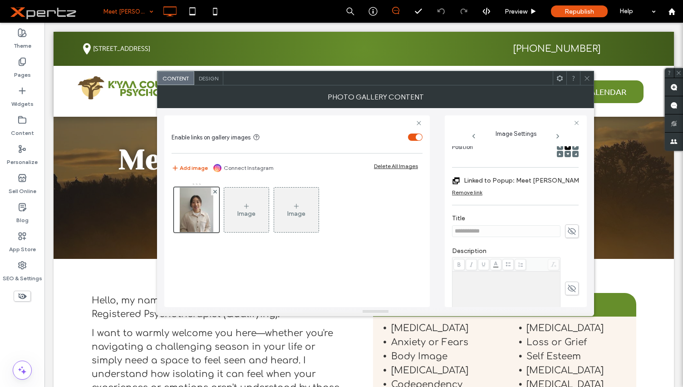
scroll to position [136, 0]
click at [511, 184] on label "Linked to Popup: Meet [PERSON_NAME]" at bounding box center [524, 182] width 121 height 17
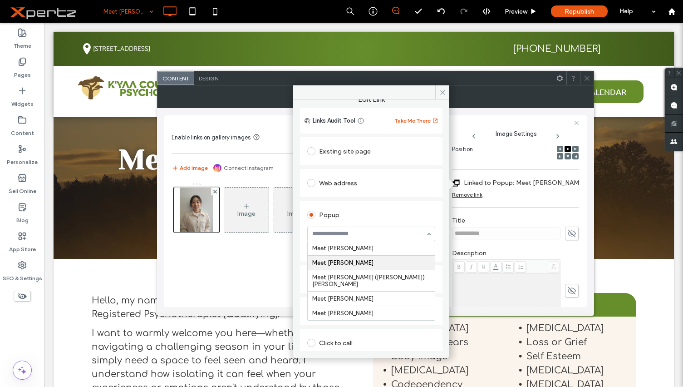
scroll to position [15, 0]
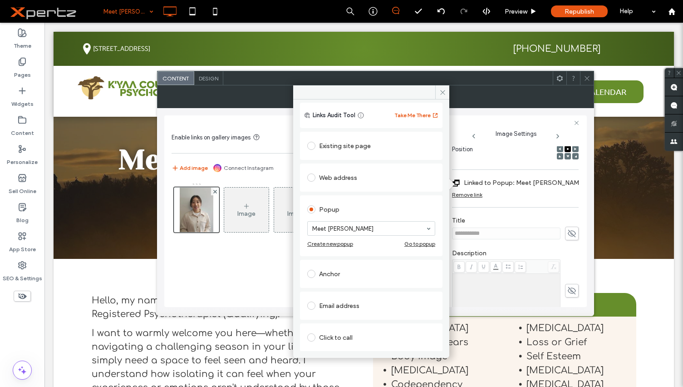
click at [392, 209] on div "Popup" at bounding box center [371, 209] width 128 height 15
click at [441, 92] on icon at bounding box center [442, 92] width 7 height 7
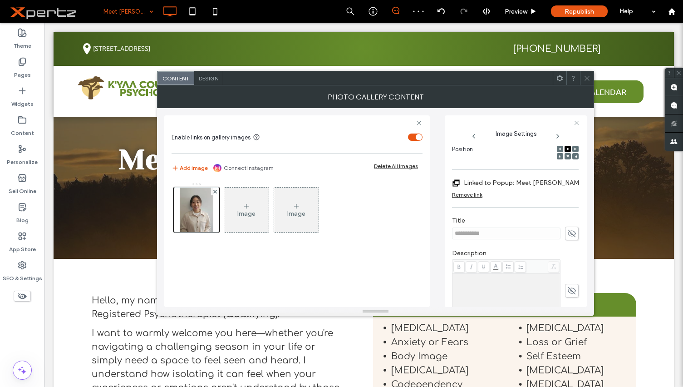
drag, startPoint x: 476, startPoint y: 193, endPoint x: 478, endPoint y: 200, distance: 6.7
click at [476, 195] on div "Remove link" at bounding box center [467, 194] width 30 height 7
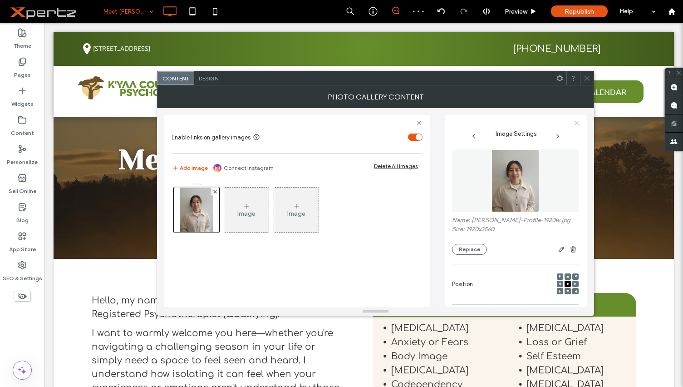
scroll to position [0, 0]
click at [587, 77] on icon at bounding box center [587, 78] width 7 height 7
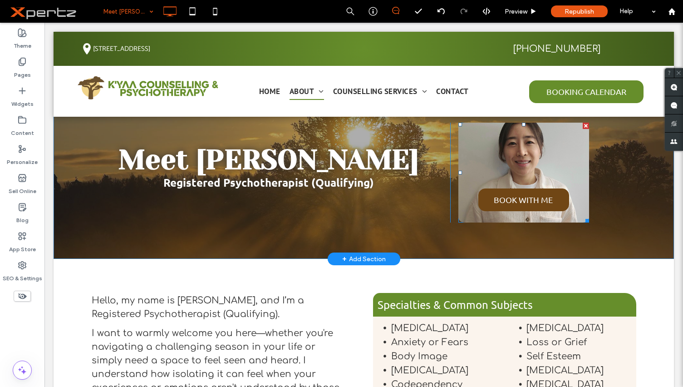
click at [511, 197] on span "BOOK WITH ME" at bounding box center [523, 199] width 77 height 19
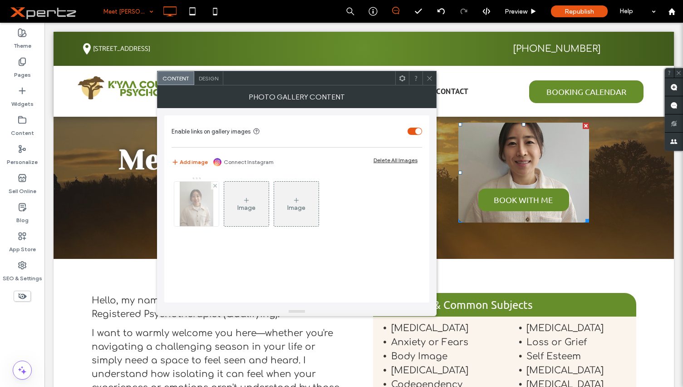
click at [198, 209] on img at bounding box center [197, 204] width 34 height 44
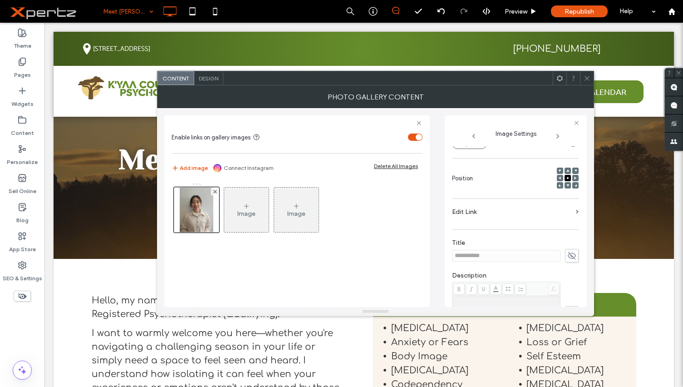
scroll to position [106, 0]
click at [460, 198] on div "**********" at bounding box center [515, 263] width 127 height 447
click at [460, 211] on label "Edit Link" at bounding box center [512, 213] width 120 height 17
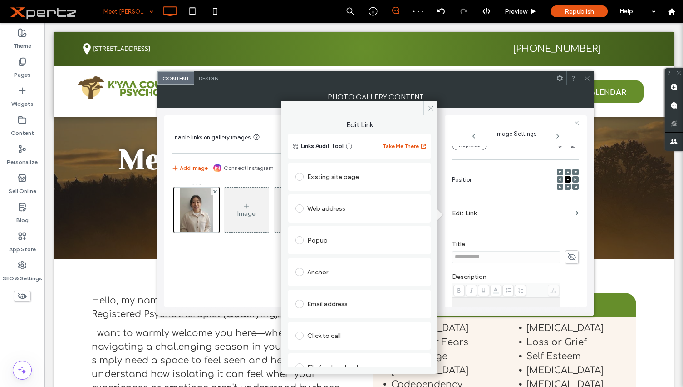
scroll to position [15, 0]
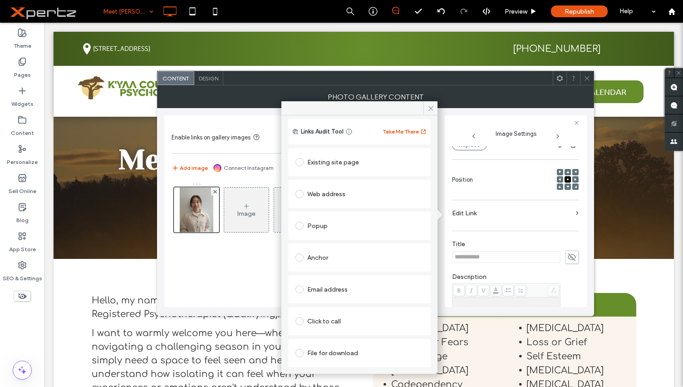
click at [332, 190] on div "Web address" at bounding box center [360, 194] width 128 height 15
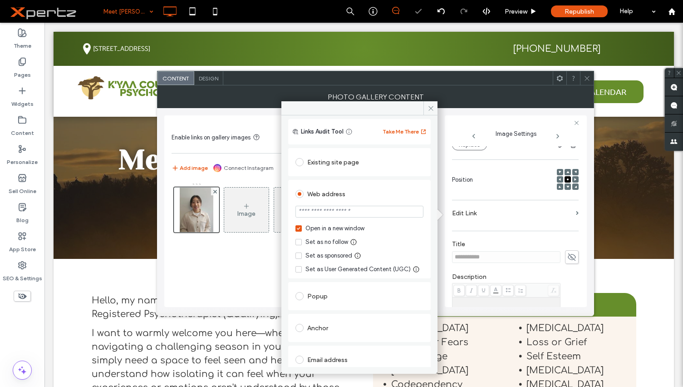
click at [336, 212] on input "url" at bounding box center [360, 212] width 128 height 12
paste input "**********"
type input "**********"
click at [428, 109] on icon at bounding box center [431, 108] width 7 height 7
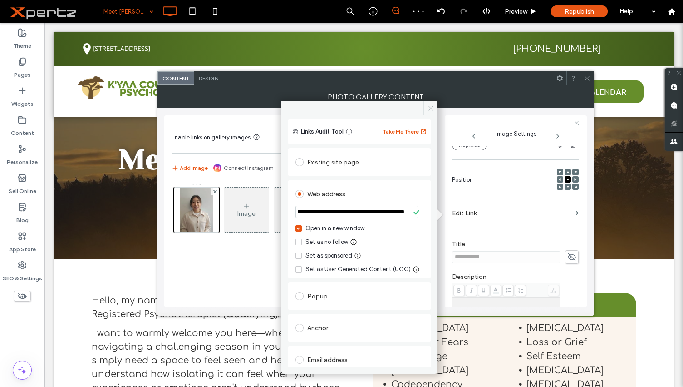
scroll to position [0, 0]
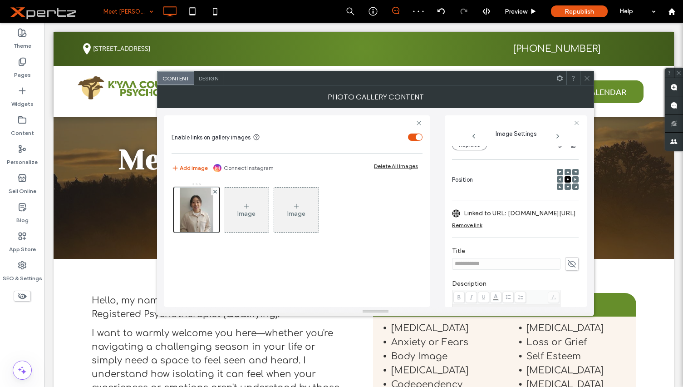
click at [588, 76] on icon at bounding box center [587, 78] width 7 height 7
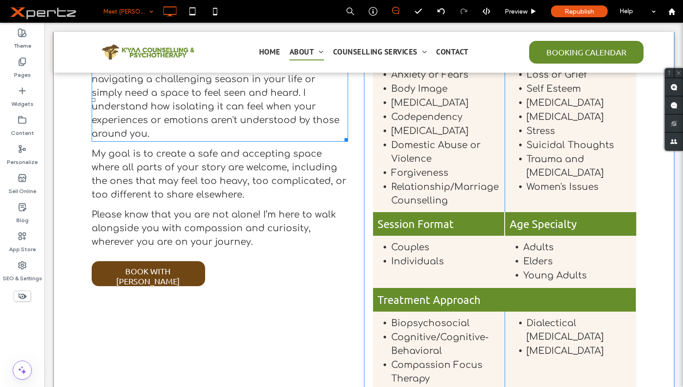
scroll to position [303, 0]
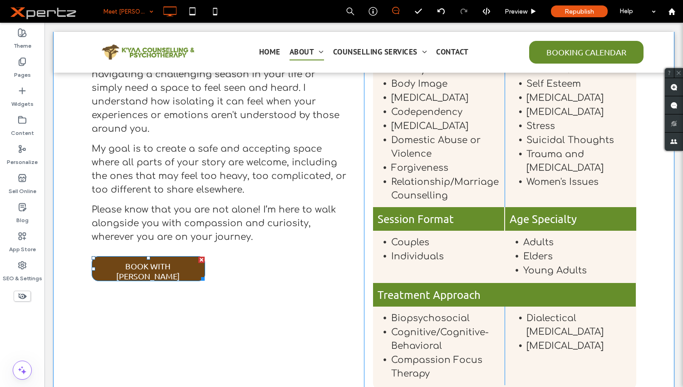
click at [157, 256] on span "BOOK WITH [PERSON_NAME]" at bounding box center [148, 270] width 110 height 29
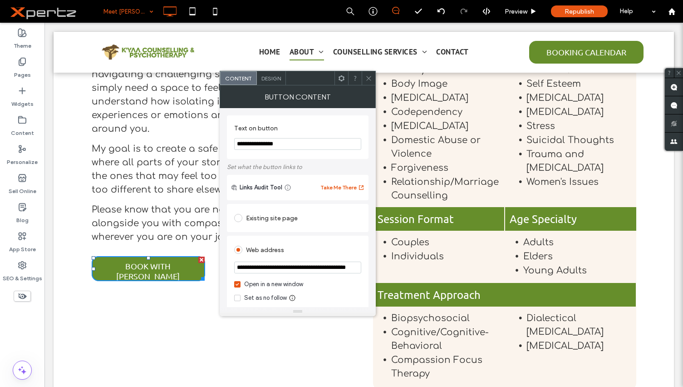
scroll to position [0, 35]
drag, startPoint x: 304, startPoint y: 292, endPoint x: 401, endPoint y: 273, distance: 99.4
click at [270, 268] on input "**********" at bounding box center [297, 267] width 127 height 12
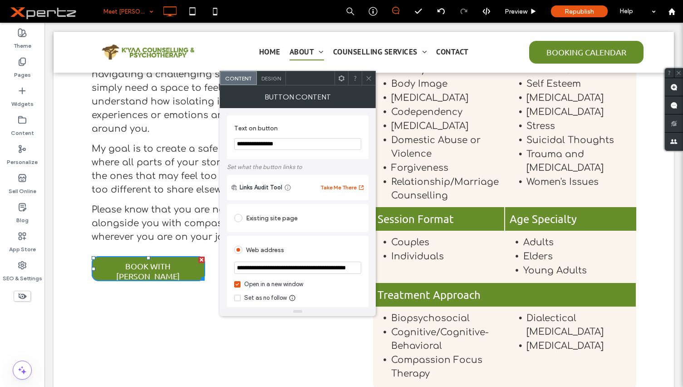
paste input "url"
type input "**********"
click at [370, 79] on icon at bounding box center [368, 78] width 7 height 7
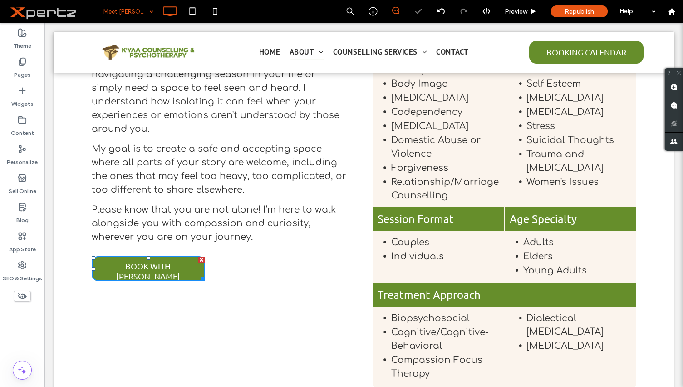
scroll to position [0, 0]
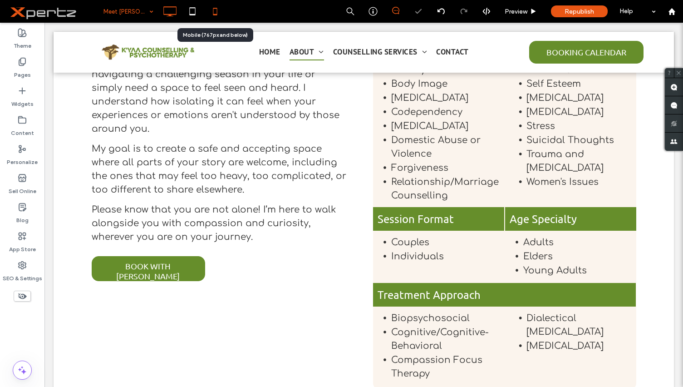
click at [211, 12] on icon at bounding box center [215, 11] width 18 height 18
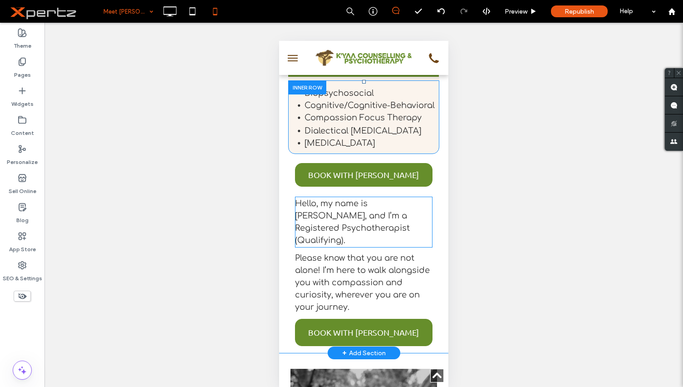
scroll to position [711, 0]
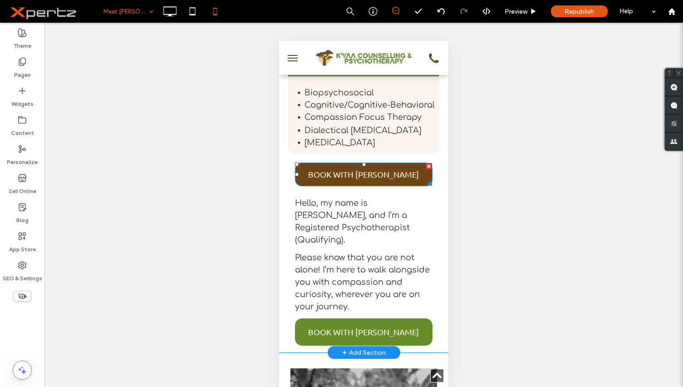
click at [355, 184] on span "BOOK WITH [PERSON_NAME]" at bounding box center [363, 174] width 111 height 19
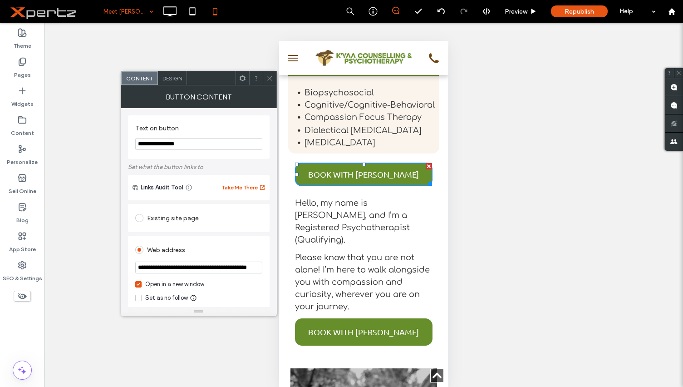
click at [197, 268] on input "**********" at bounding box center [198, 267] width 127 height 12
paste input "url"
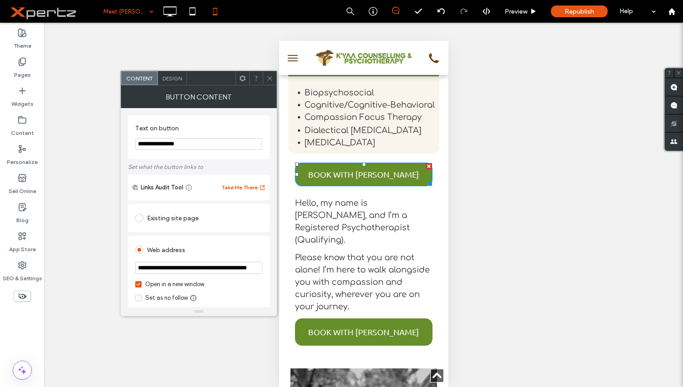
type input "**********"
click at [266, 78] on div at bounding box center [270, 78] width 14 height 14
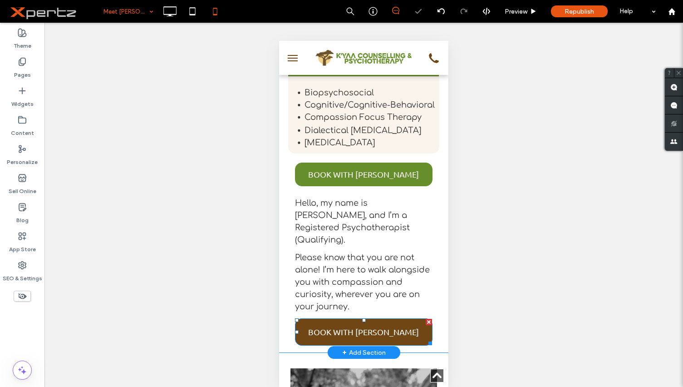
click at [332, 338] on span "BOOK WITH [PERSON_NAME]" at bounding box center [363, 331] width 111 height 19
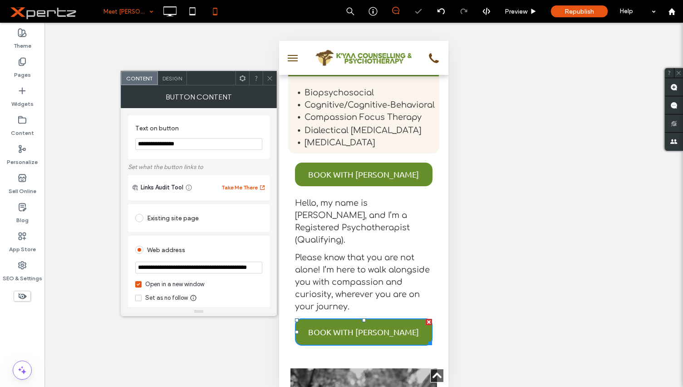
scroll to position [0, 35]
drag, startPoint x: 473, startPoint y: 306, endPoint x: 301, endPoint y: 271, distance: 174.7
click at [270, 78] on icon at bounding box center [269, 78] width 7 height 7
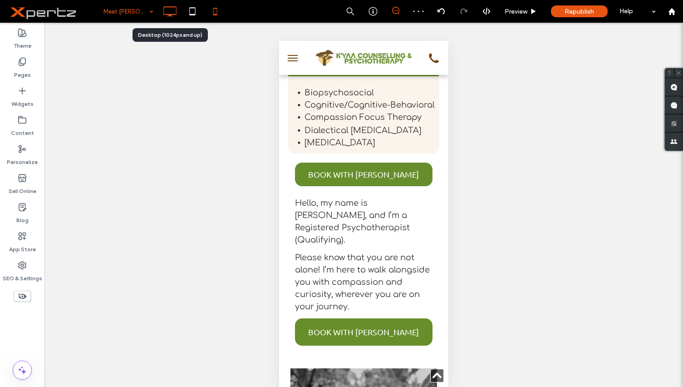
click at [167, 10] on icon at bounding box center [170, 11] width 18 height 18
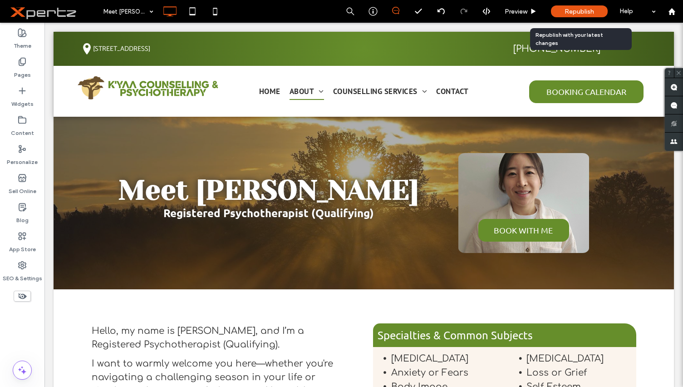
click at [579, 5] on div "Republish" at bounding box center [579, 11] width 57 height 23
click at [577, 10] on span "Republish" at bounding box center [580, 12] width 30 height 8
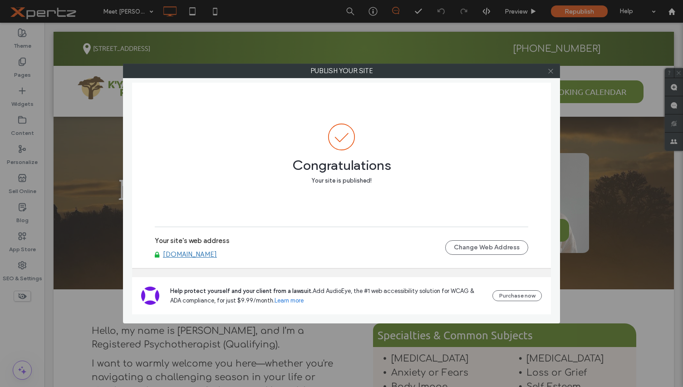
click at [553, 70] on icon at bounding box center [550, 71] width 7 height 7
